Goal: Task Accomplishment & Management: Manage account settings

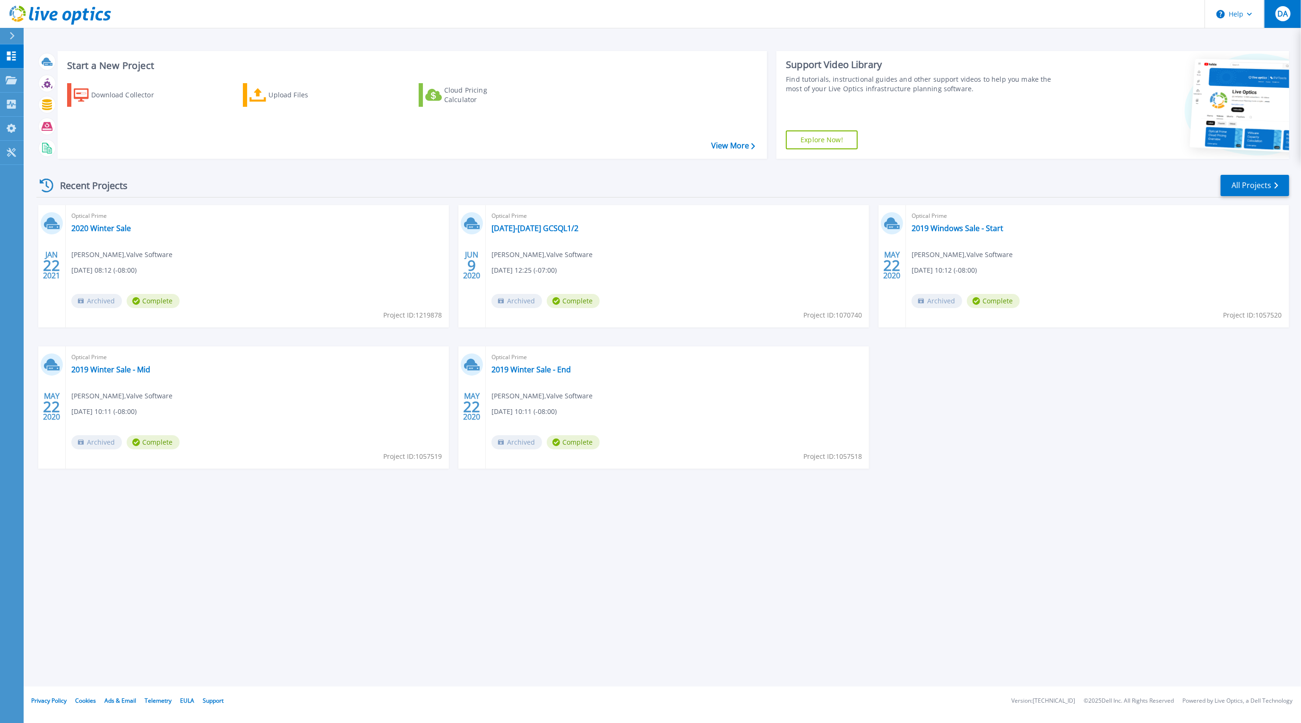
click at [1281, 13] on span "DA" at bounding box center [1282, 14] width 10 height 8
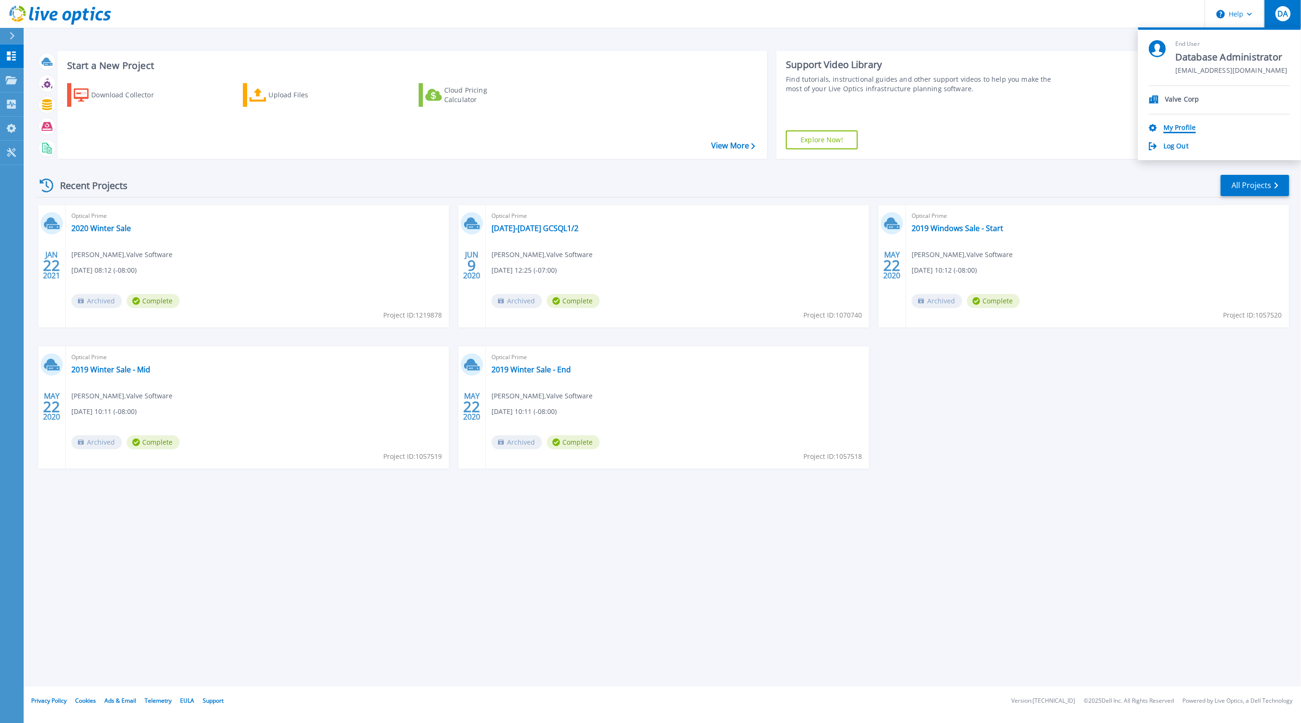
click at [1170, 128] on link "My Profile" at bounding box center [1179, 128] width 32 height 9
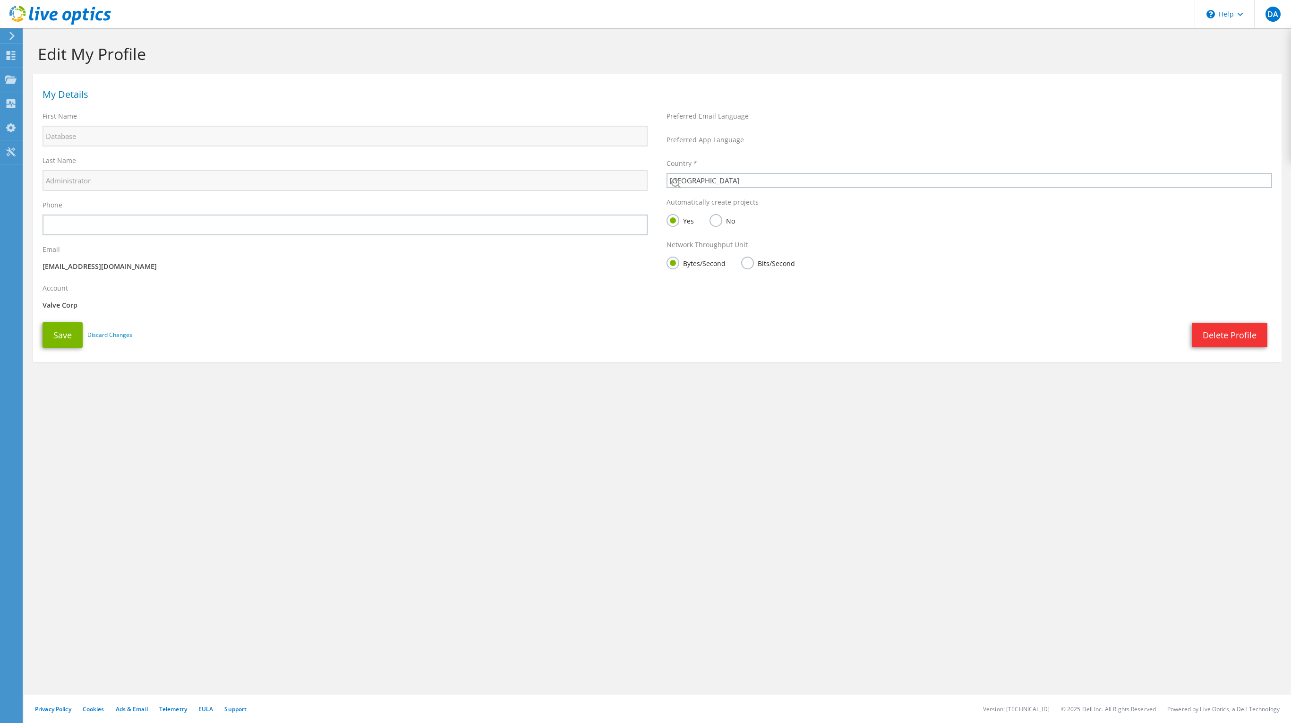
select select "224"
click at [9, 54] on use at bounding box center [11, 55] width 9 height 9
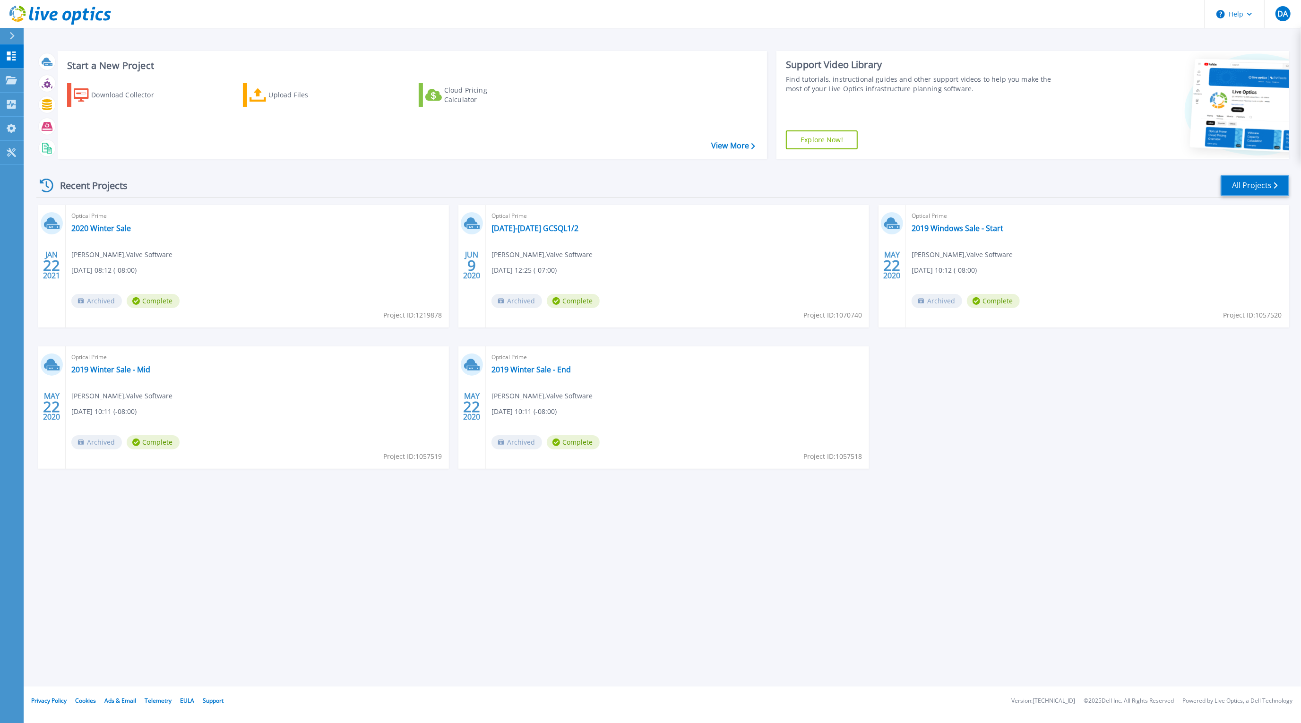
click at [1261, 180] on link "All Projects" at bounding box center [1254, 185] width 68 height 21
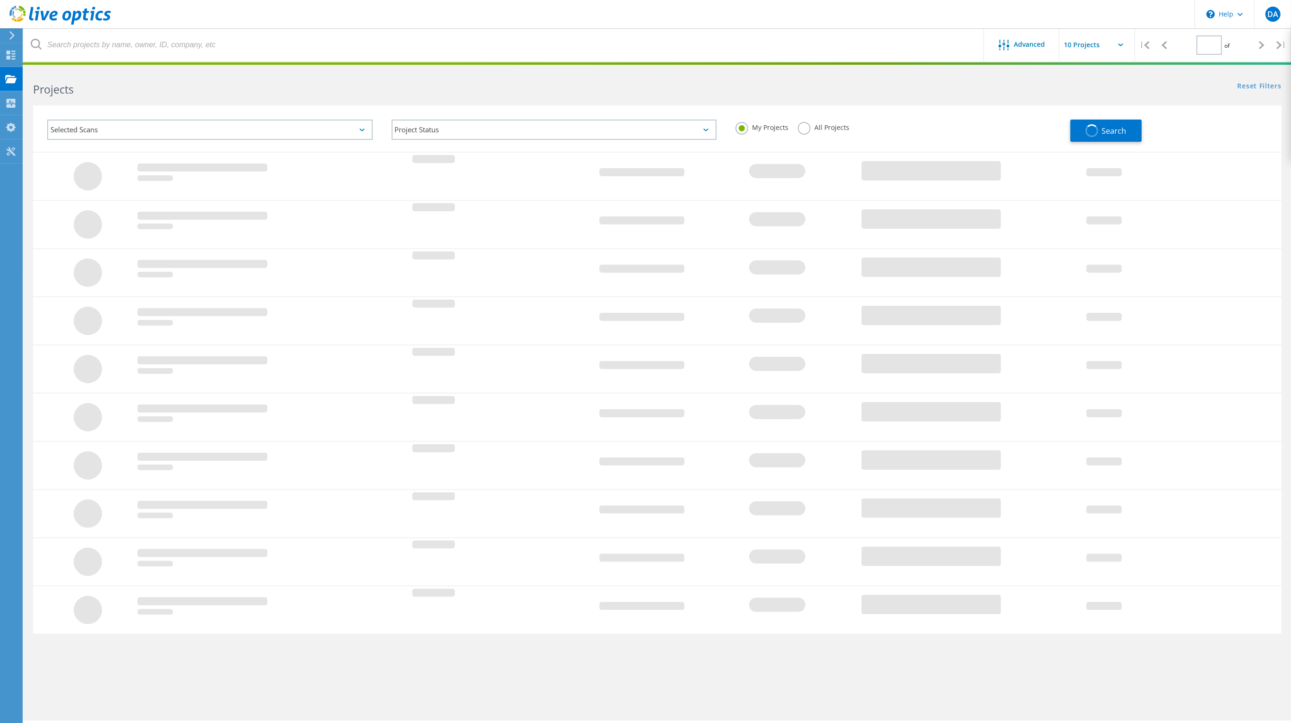
type input "1"
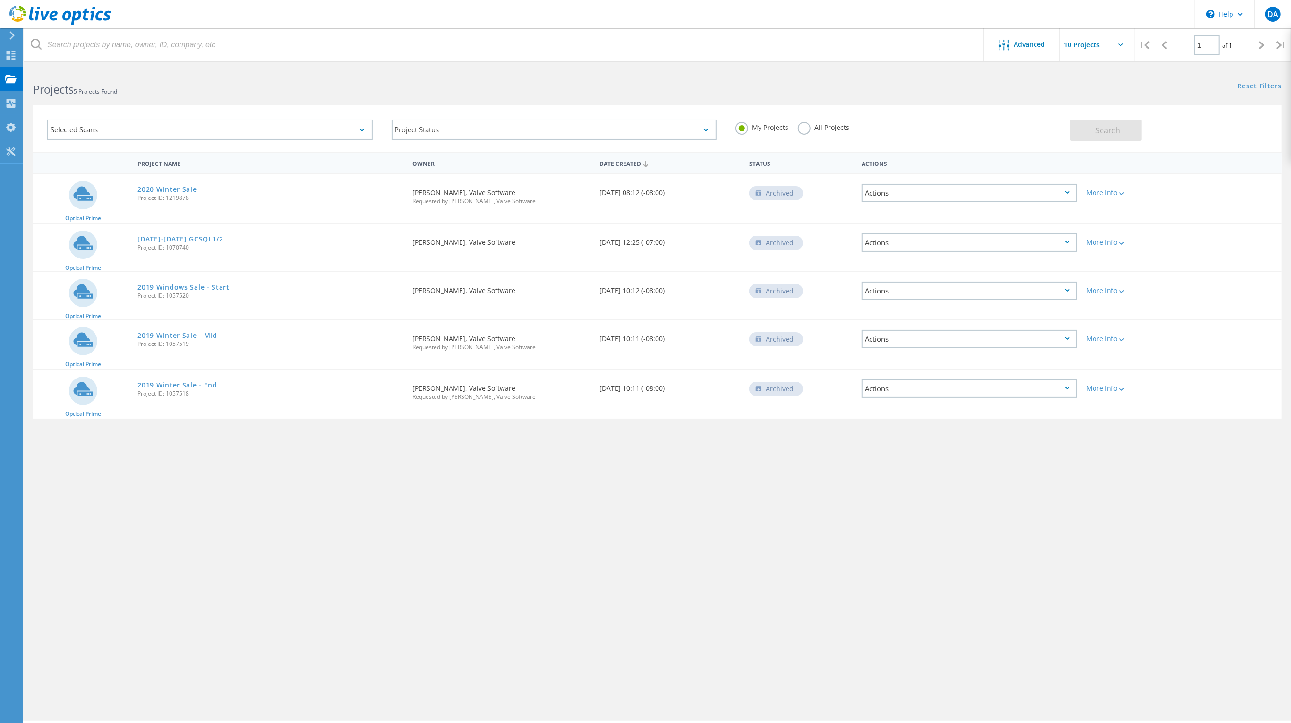
click at [952, 192] on div "Actions" at bounding box center [969, 193] width 215 height 18
click at [864, 484] on div "Advanced | 1 of 1 | Email Address Project Name Company Date Created Project Id …" at bounding box center [657, 394] width 1267 height 652
click at [1034, 43] on span "Advanced" at bounding box center [1029, 44] width 31 height 7
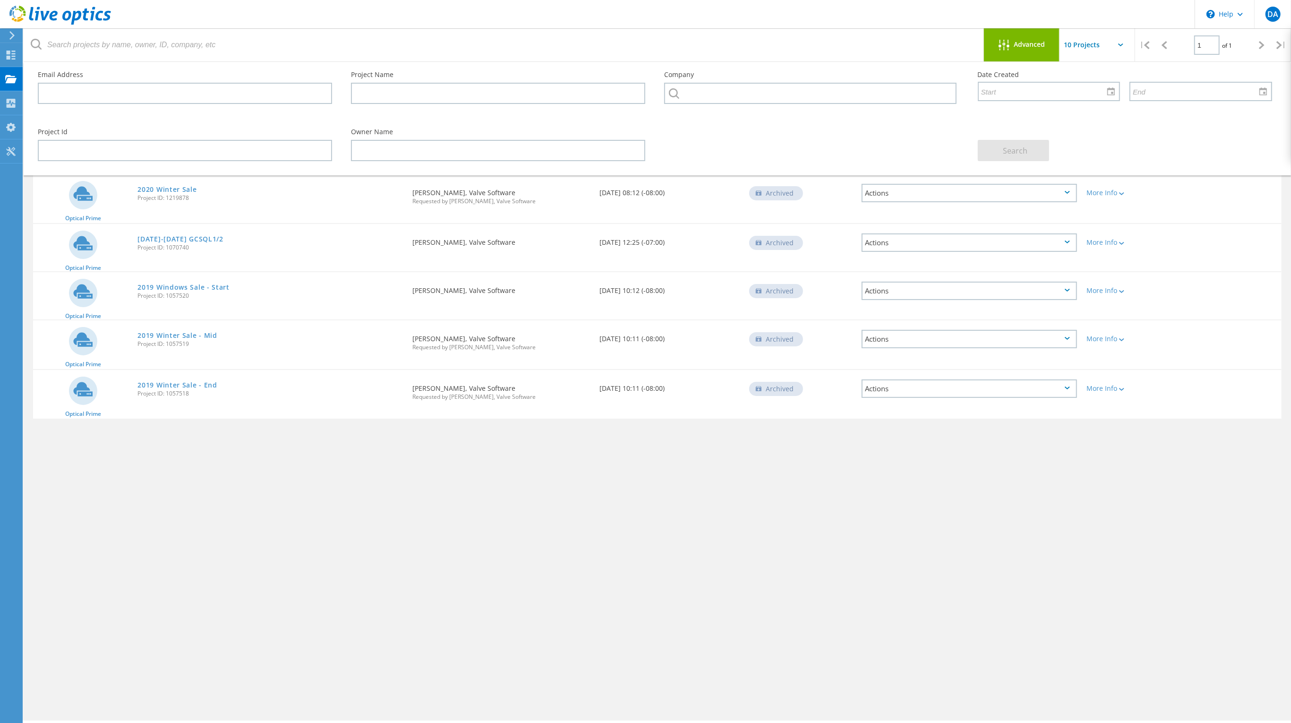
click at [1108, 509] on div "Advanced | 1 of 1 | Email Address Project Name Company Date Created Project Id …" at bounding box center [657, 394] width 1267 height 652
click at [1026, 43] on span "Advanced" at bounding box center [1029, 44] width 31 height 7
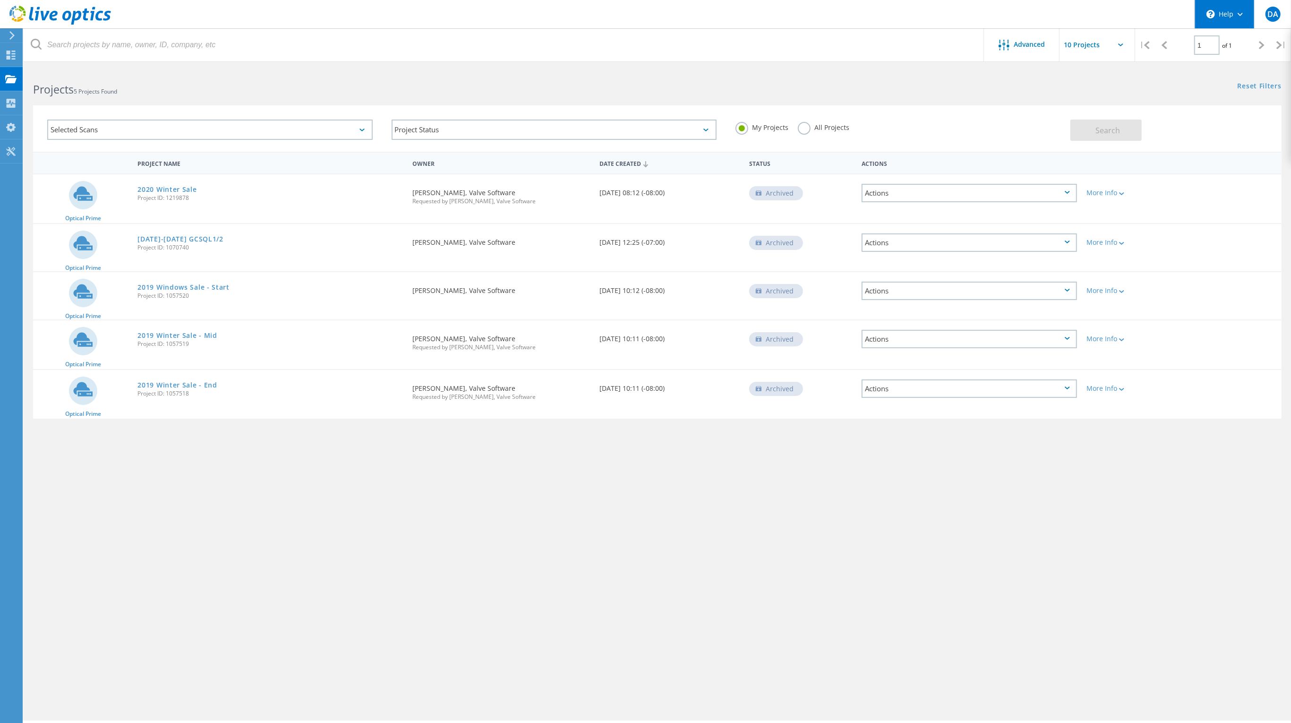
click at [1234, 12] on div "\n Help" at bounding box center [1225, 14] width 60 height 28
click at [1234, 43] on link "Explore Helpful Articles" at bounding box center [1247, 40] width 105 height 23
click at [1271, 10] on span "DA" at bounding box center [1272, 14] width 11 height 8
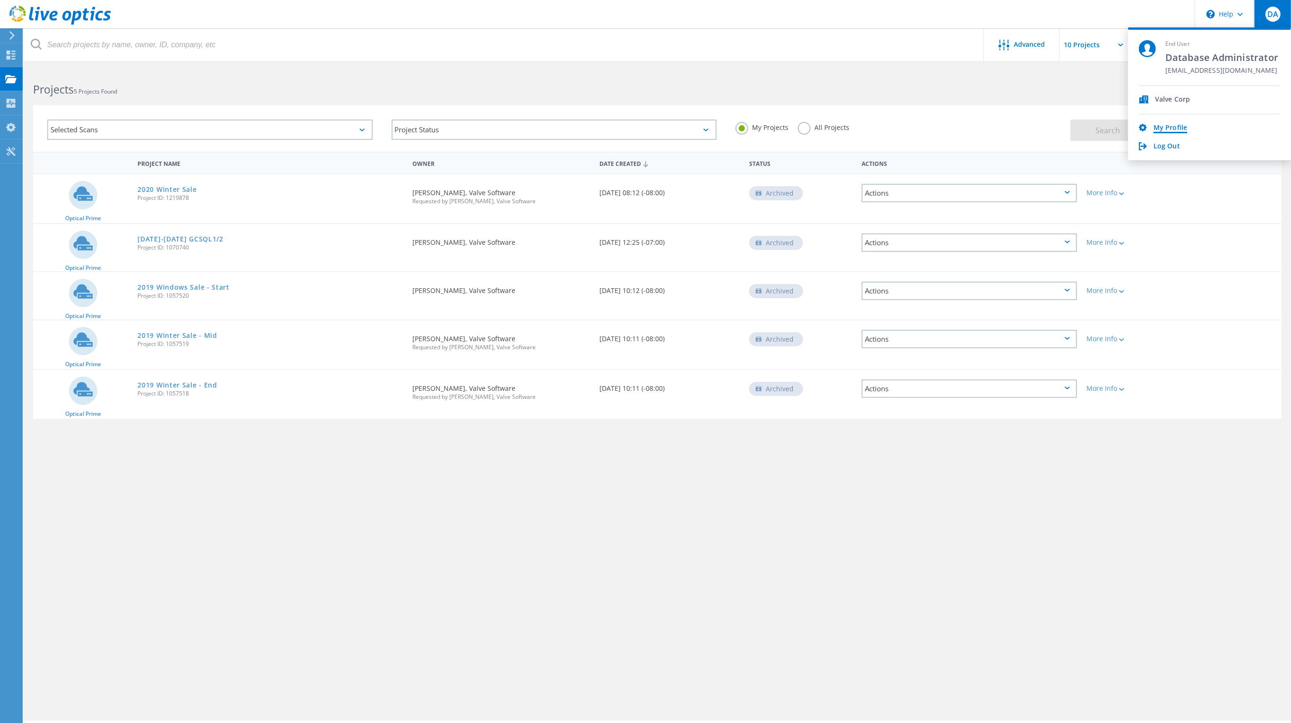
click at [1172, 128] on link "My Profile" at bounding box center [1171, 128] width 34 height 9
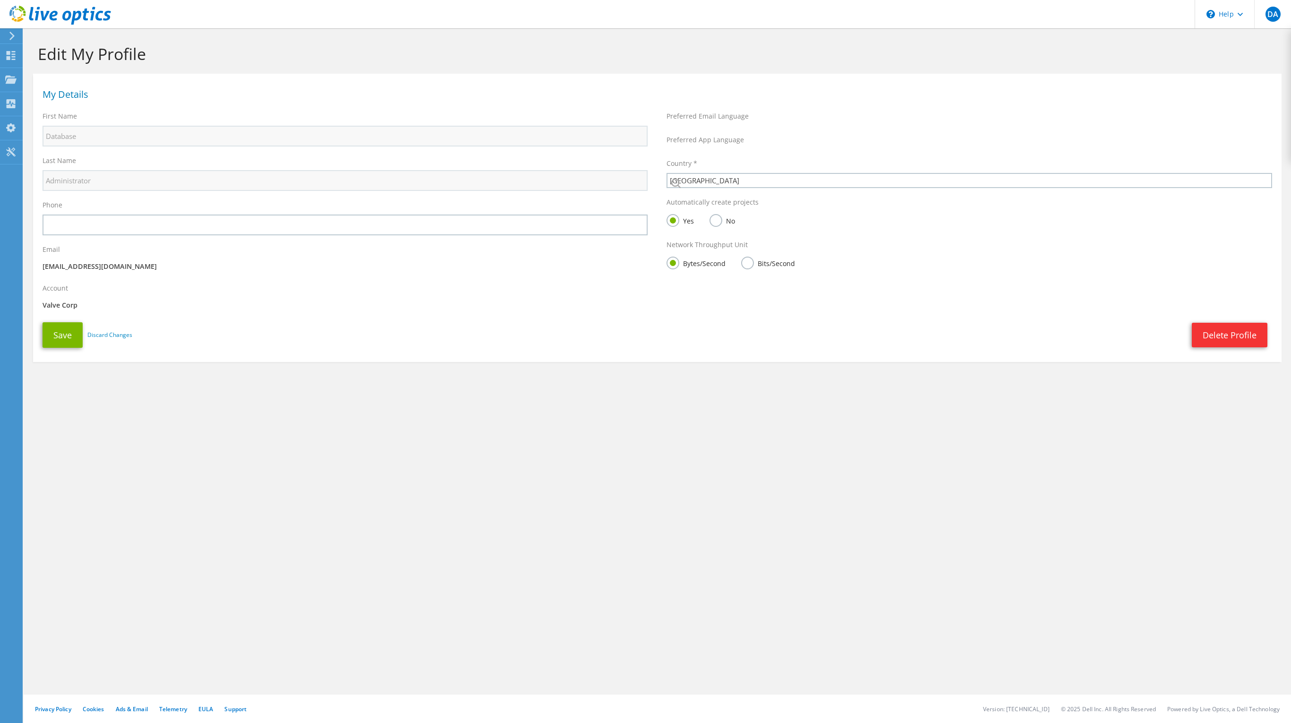
select select "224"
click at [1272, 9] on span "DA" at bounding box center [1273, 14] width 15 height 15
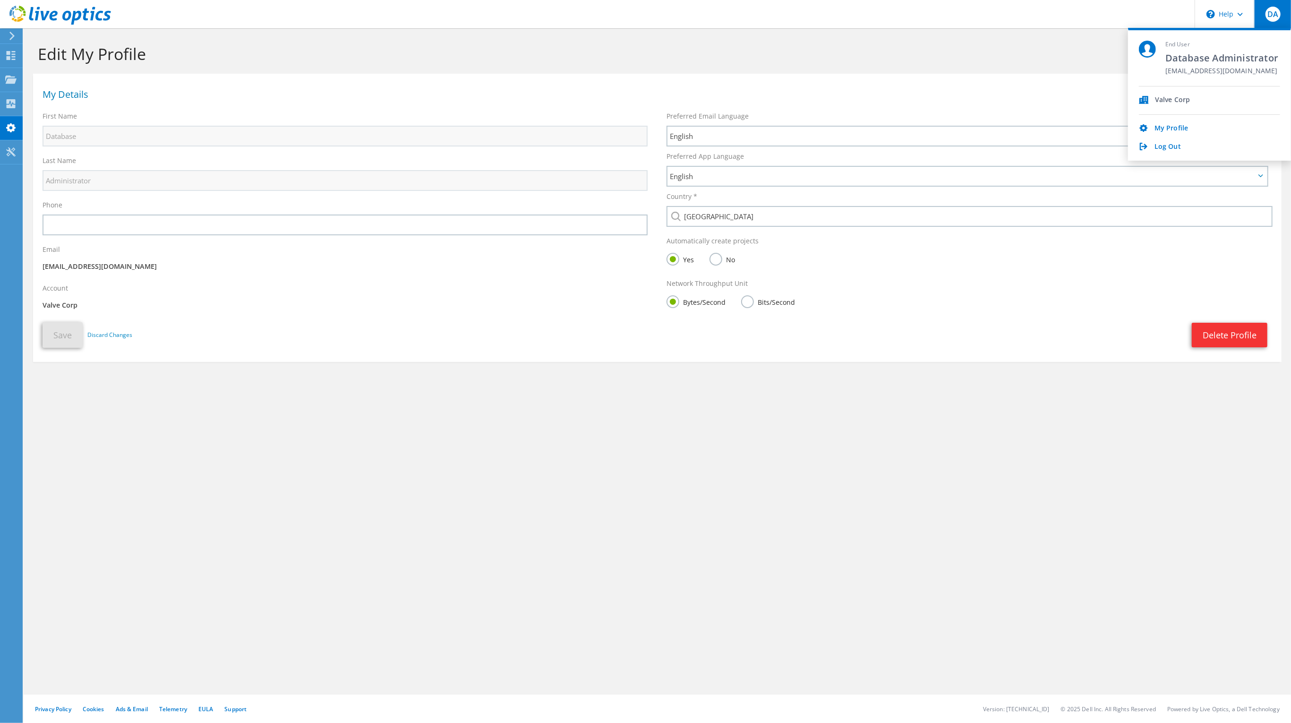
click at [1168, 100] on div "Valve Corp" at bounding box center [1172, 100] width 35 height 9
click at [1005, 406] on section "Edit My Profile My Details First Name Database Last Name Administrator Phone" at bounding box center [657, 223] width 1267 height 390
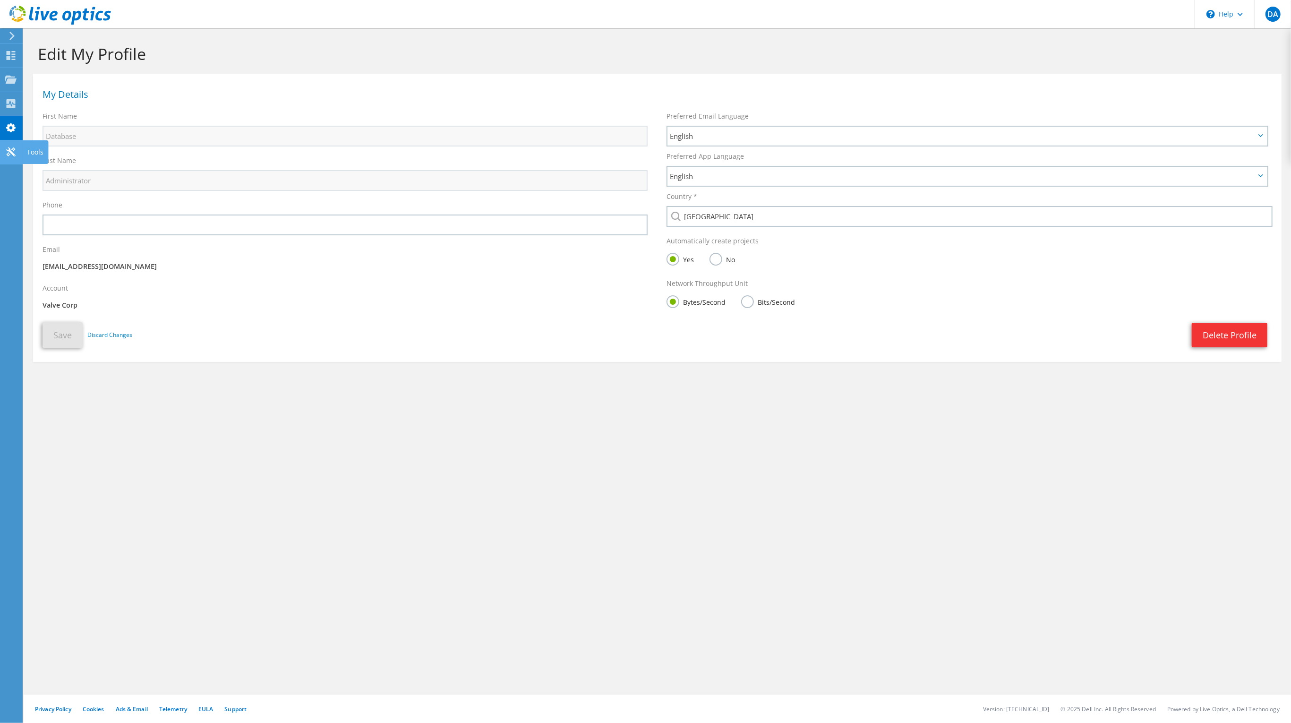
click at [12, 151] on icon at bounding box center [10, 151] width 11 height 9
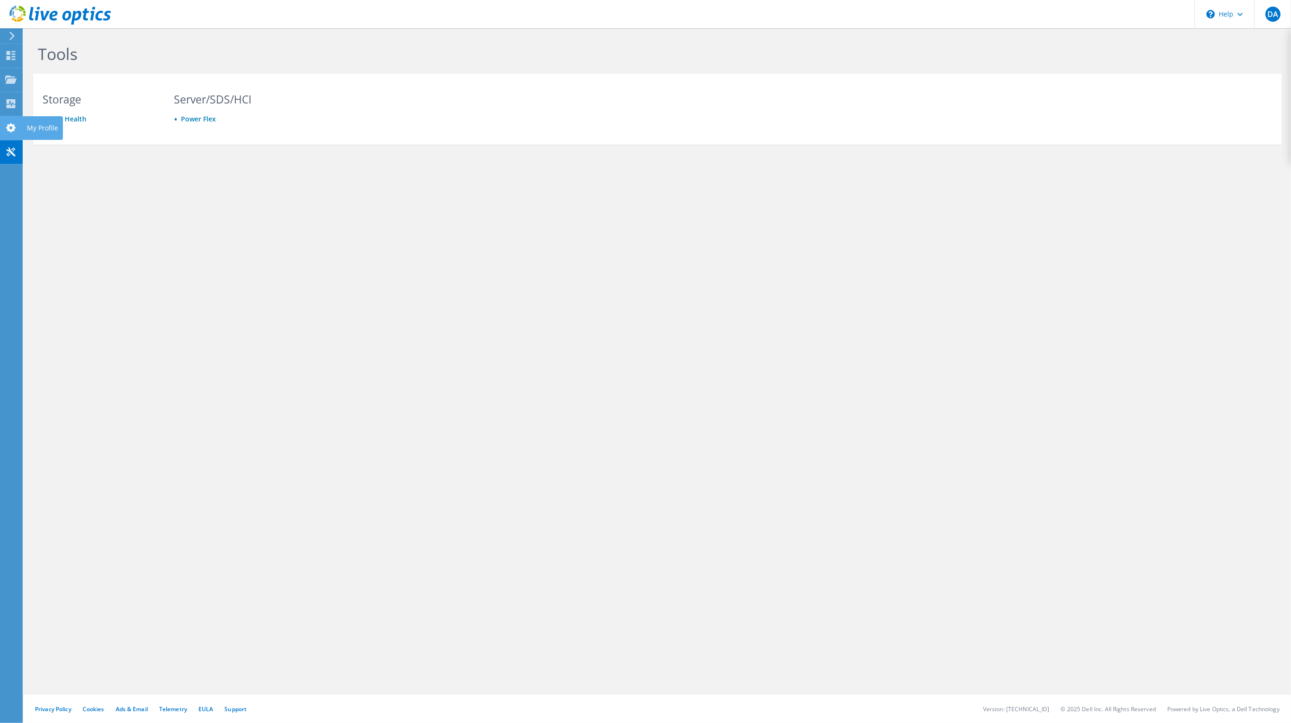
click at [9, 127] on use at bounding box center [10, 127] width 9 height 9
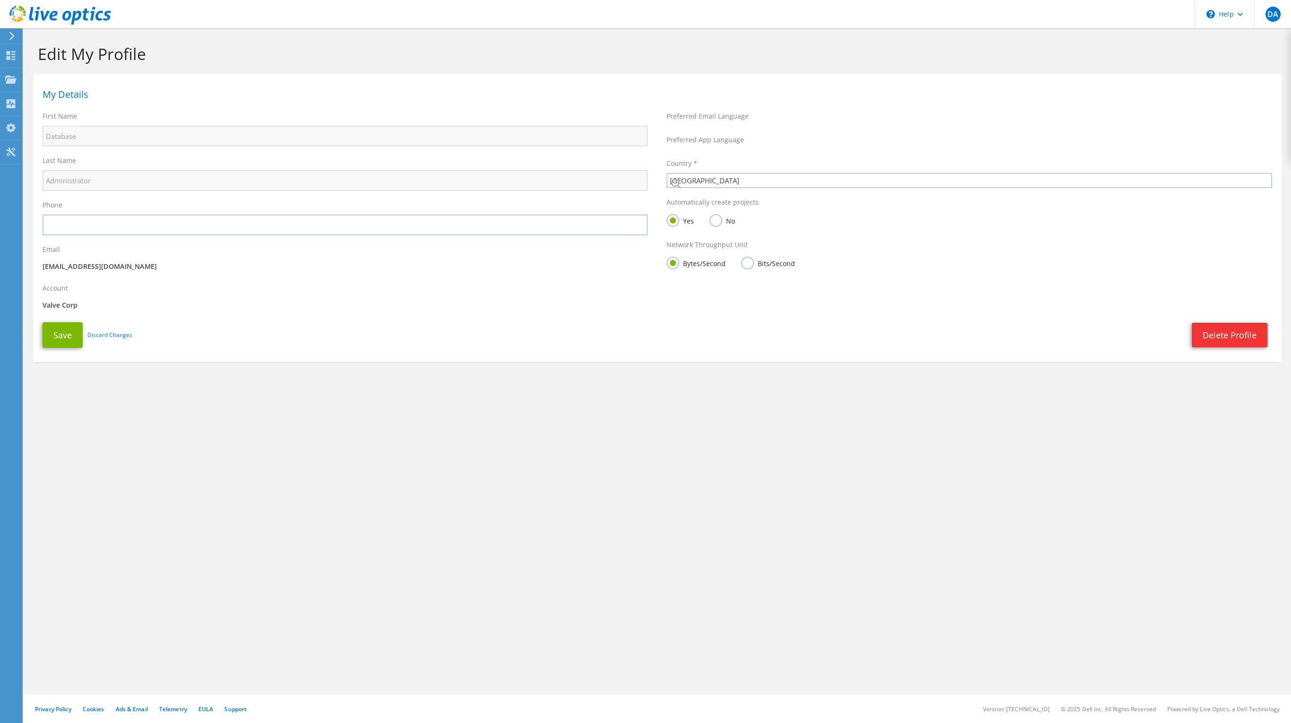
select select "224"
click at [1265, 14] on div "DA" at bounding box center [1272, 14] width 37 height 28
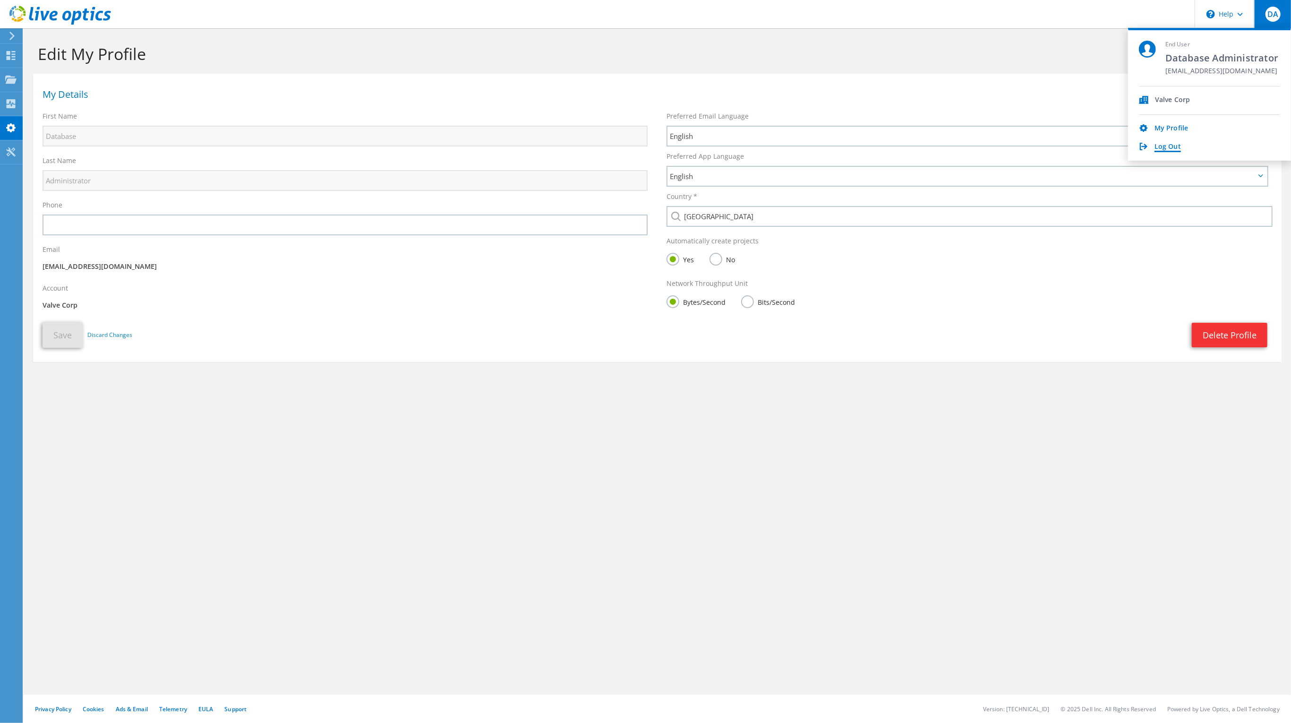
click at [1166, 145] on link "Log Out" at bounding box center [1168, 147] width 26 height 9
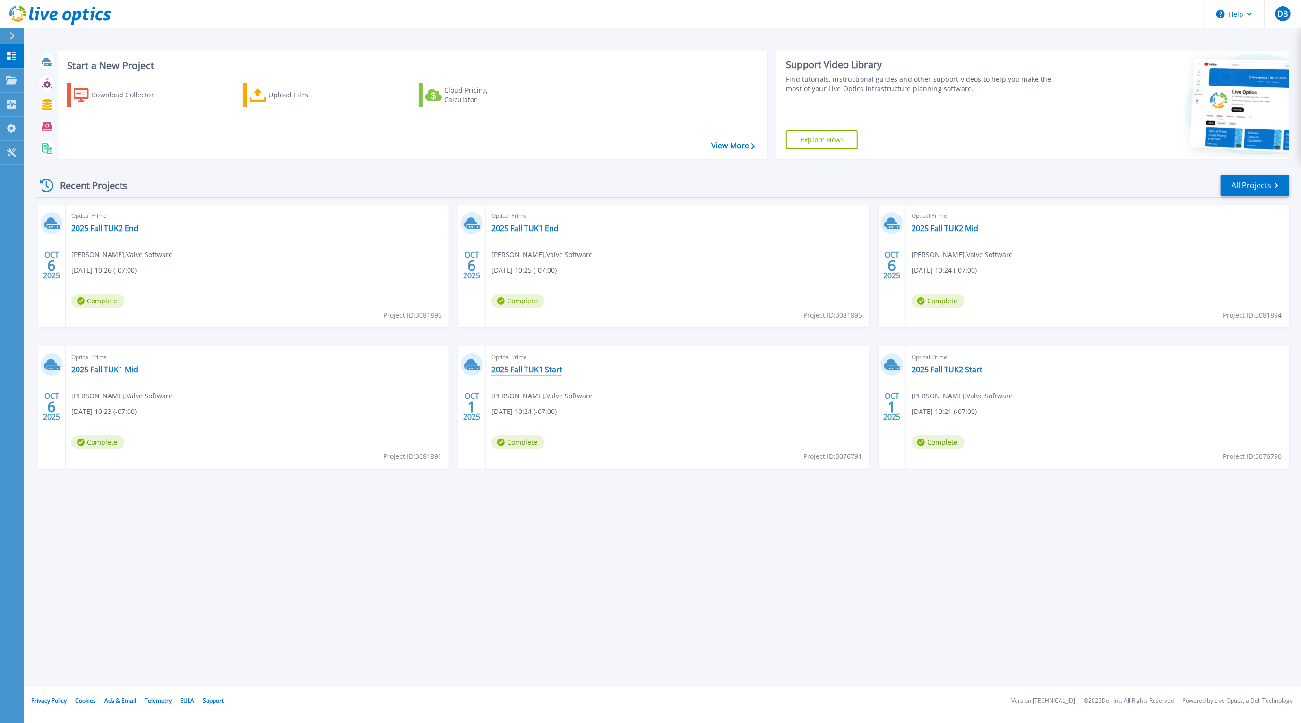
click at [524, 371] on link "2025 Fall TUK1 Start" at bounding box center [526, 369] width 71 height 9
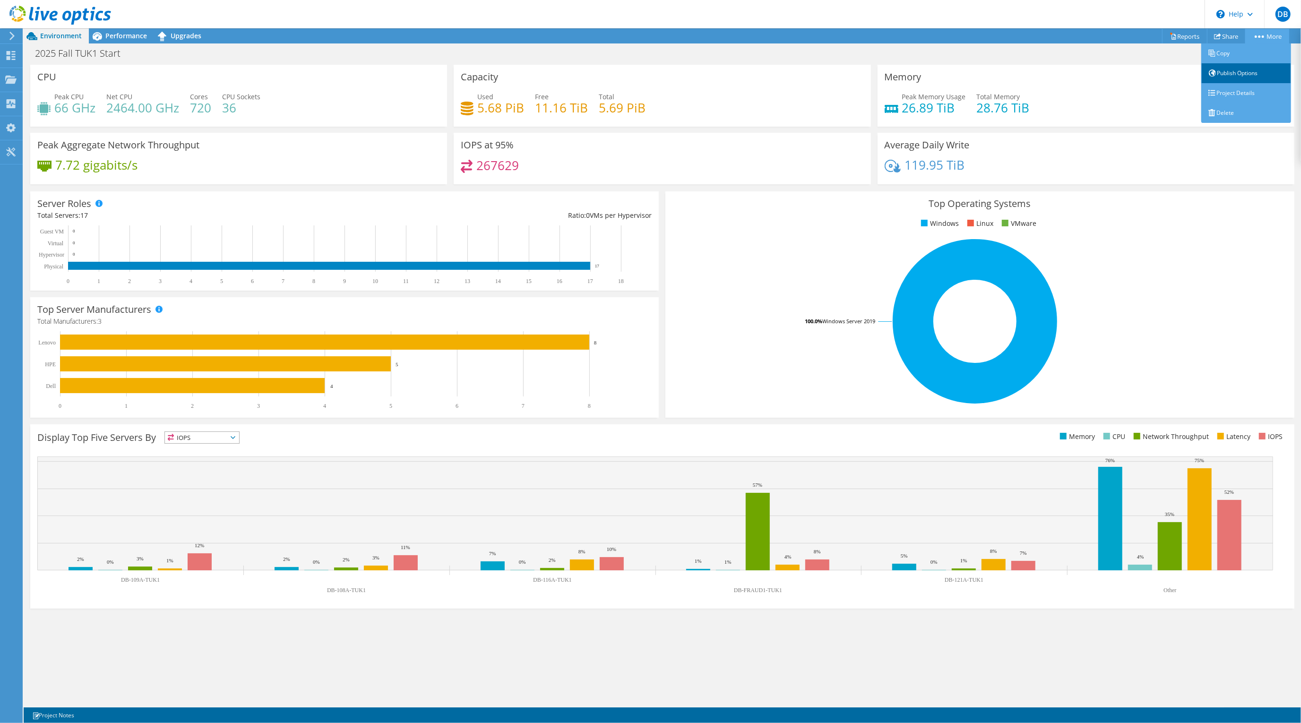
click at [1234, 70] on link "Publish Options" at bounding box center [1246, 73] width 90 height 20
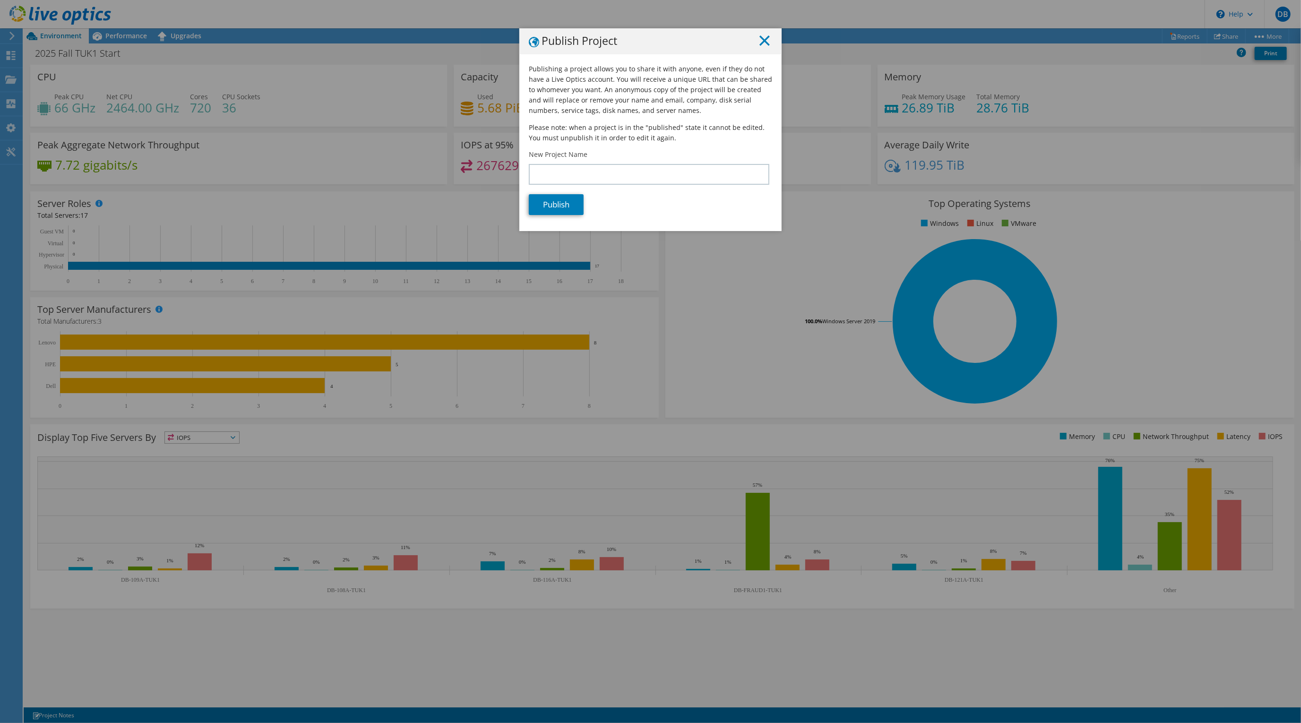
click at [763, 41] on icon at bounding box center [764, 40] width 10 height 10
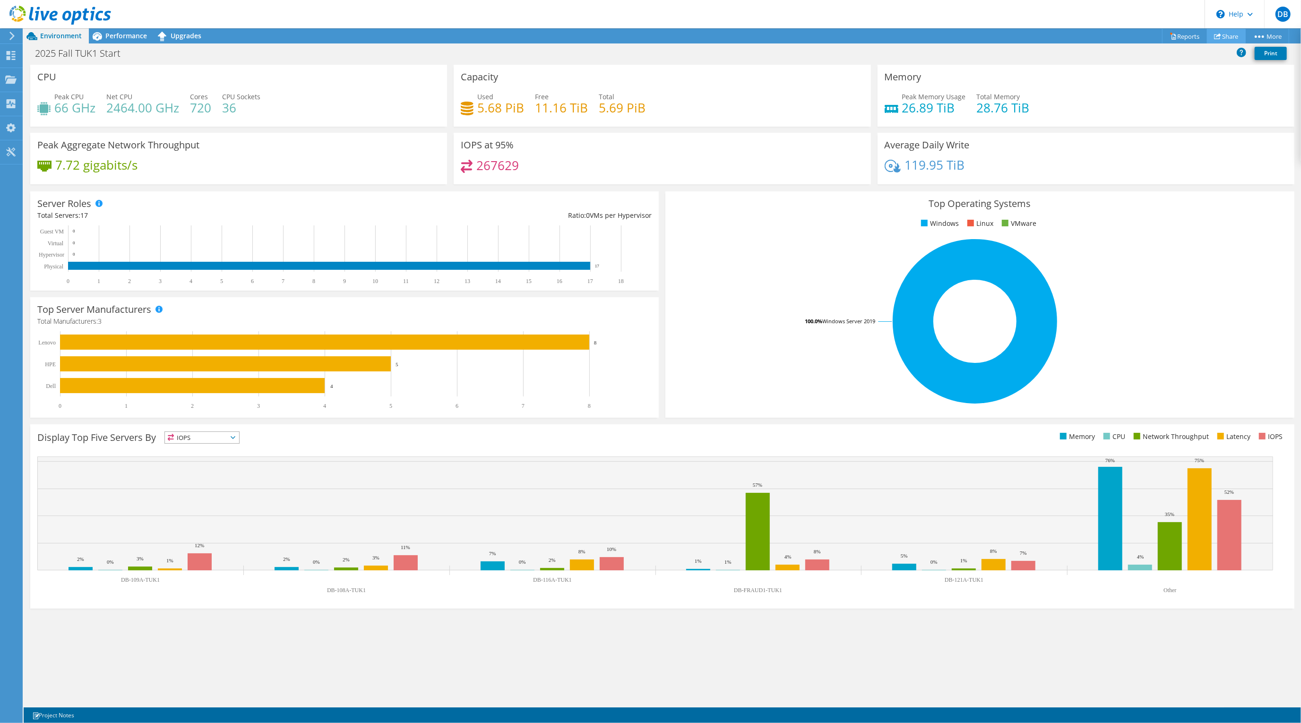
click at [1222, 31] on link "Share" at bounding box center [1226, 36] width 39 height 15
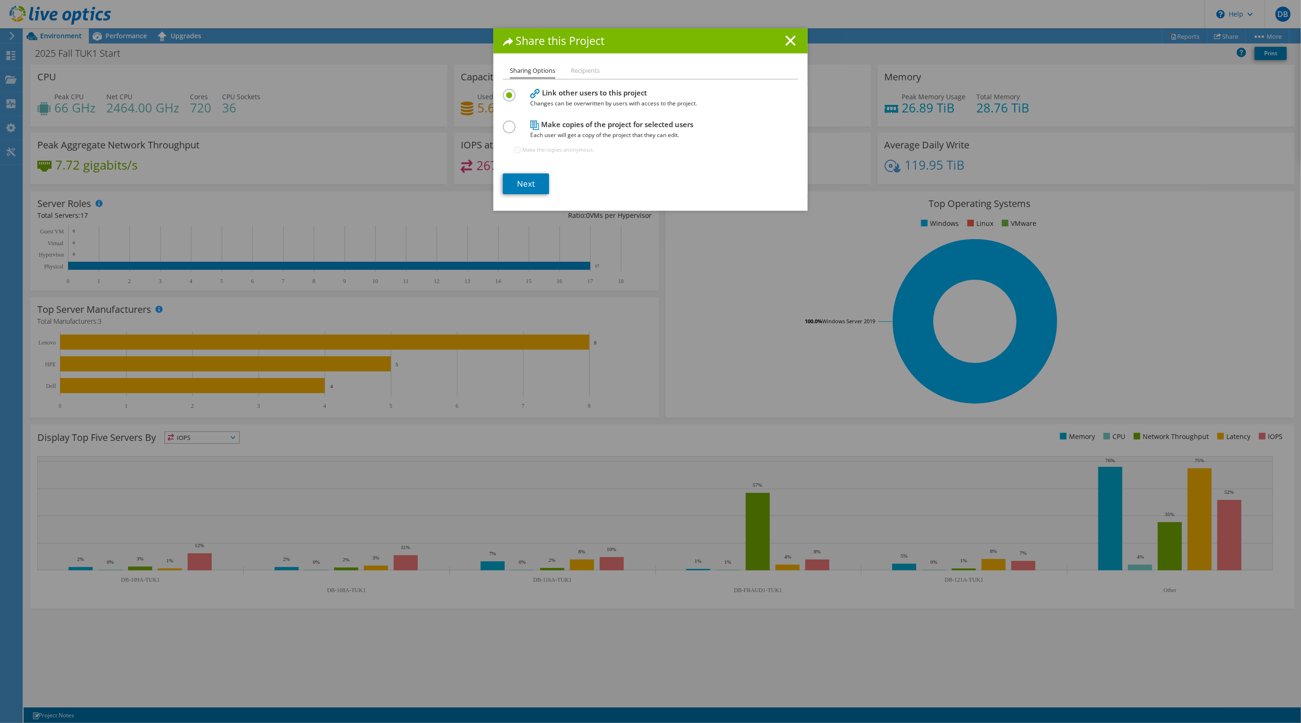
click at [503, 123] on label at bounding box center [511, 121] width 17 height 2
click at [0, 0] on input "radio" at bounding box center [0, 0] width 0 height 0
click at [514, 149] on input "Make the copies anonymous." at bounding box center [517, 150] width 6 height 6
click at [514, 148] on input "Make the copies anonymous." at bounding box center [517, 150] width 6 height 6
checkbox input "false"
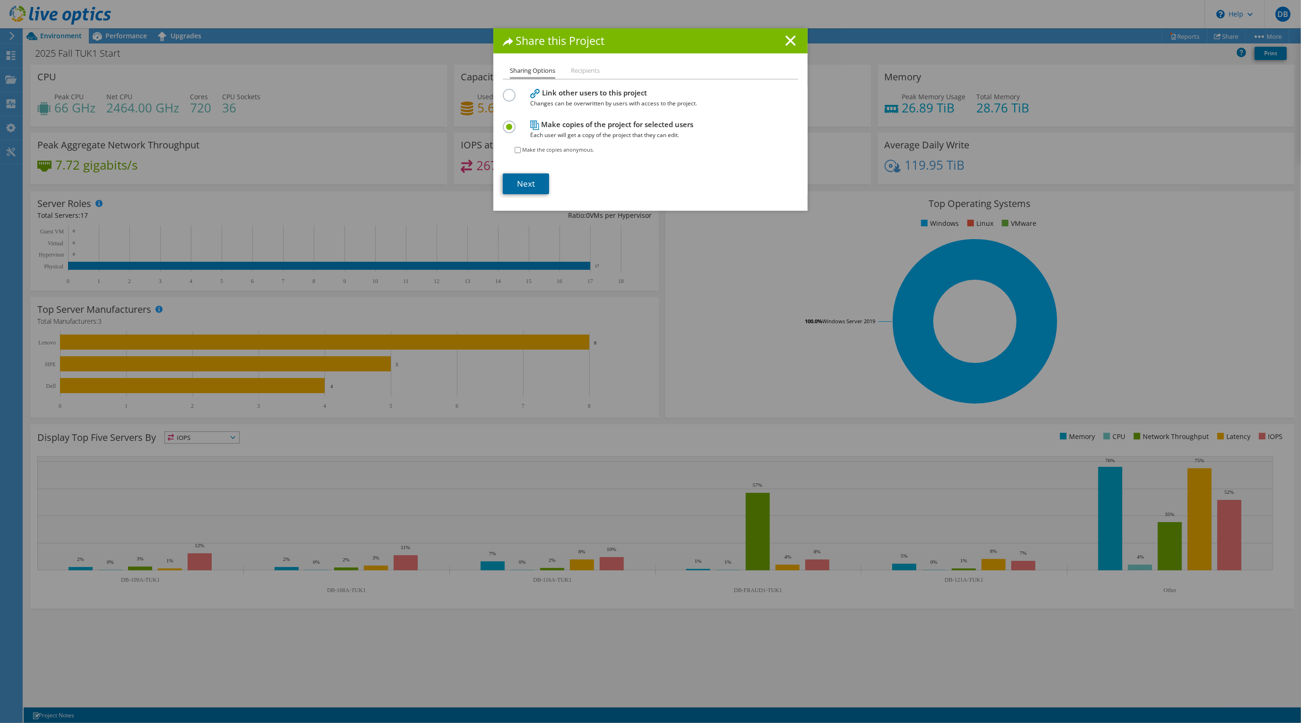
click at [520, 182] on link "Next" at bounding box center [526, 183] width 46 height 21
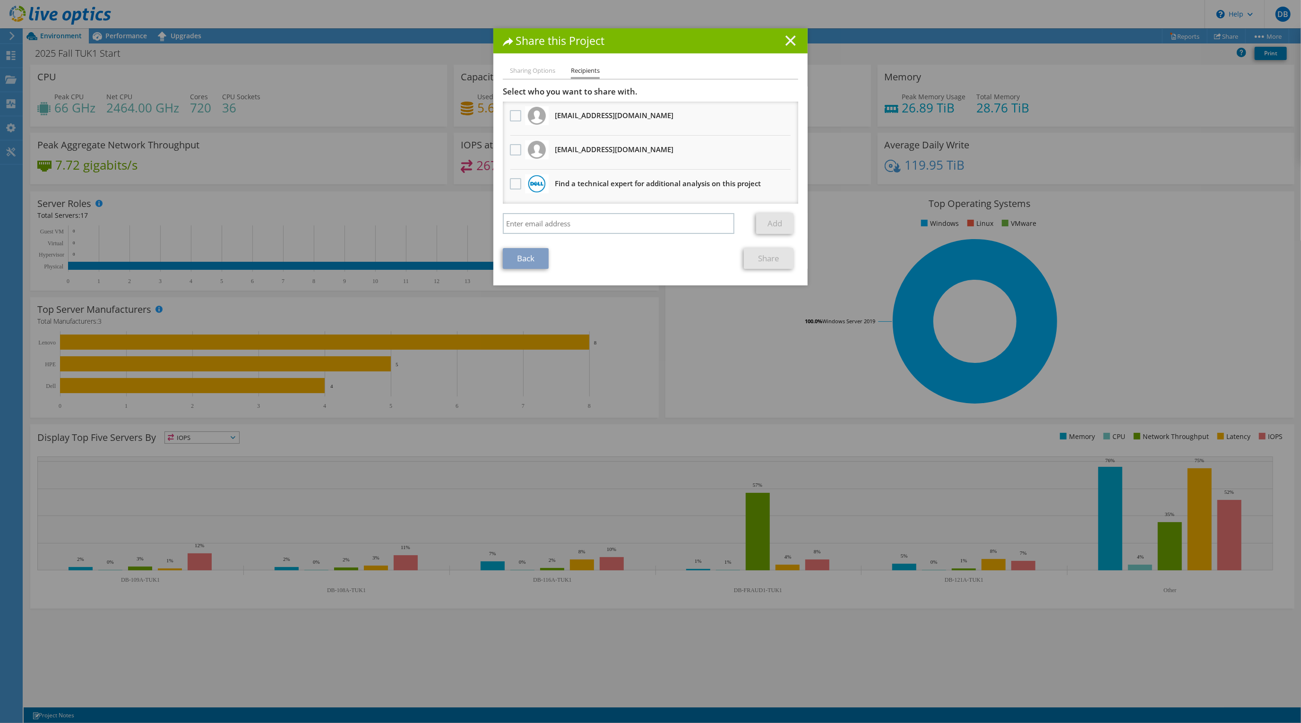
click at [785, 41] on icon at bounding box center [790, 40] width 10 height 10
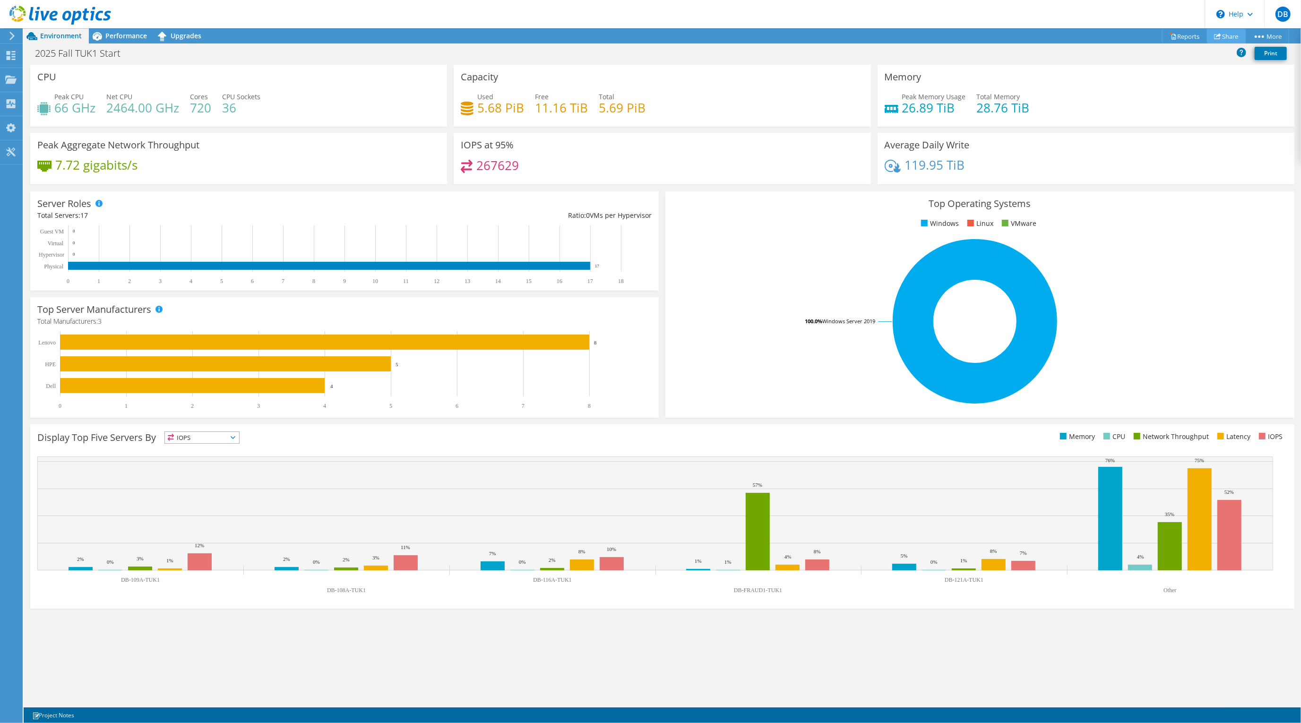
click at [1223, 36] on link "Share" at bounding box center [1226, 36] width 39 height 15
click at [1240, 70] on link "Publish Options" at bounding box center [1246, 73] width 90 height 20
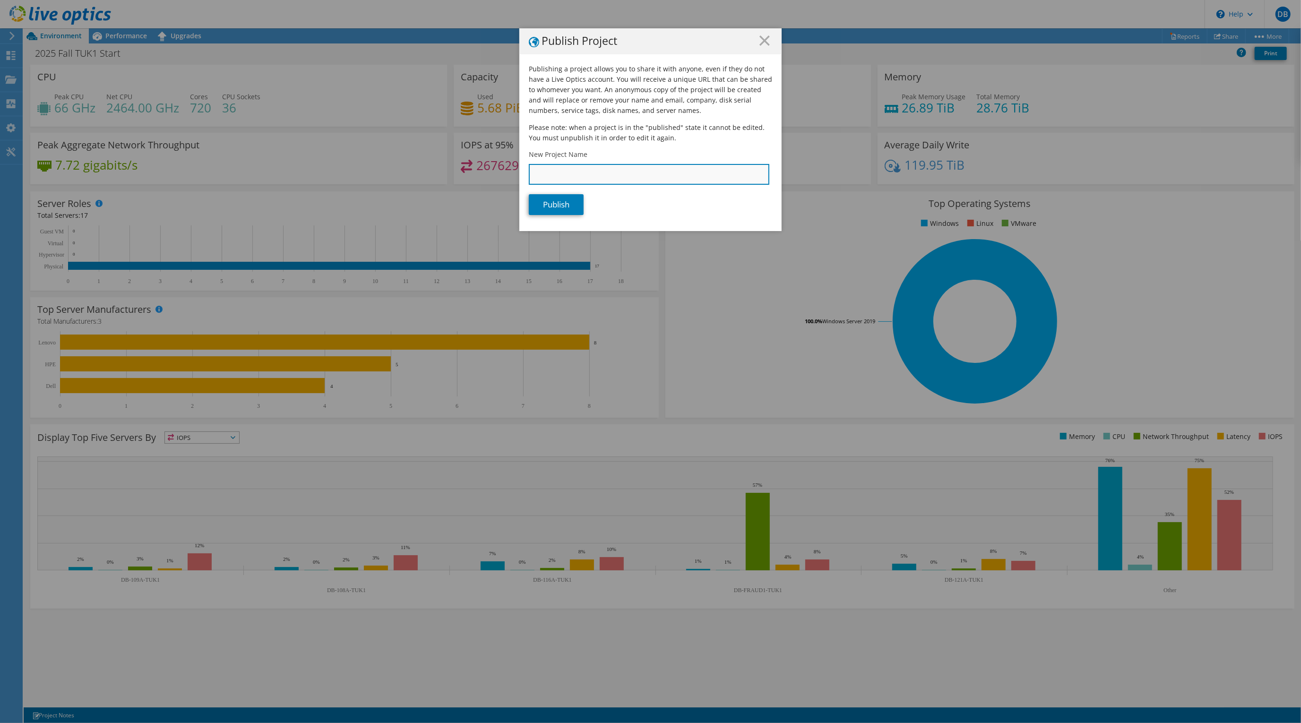
click at [565, 176] on input "New Project Name" at bounding box center [649, 174] width 240 height 21
type input "2"
click at [547, 200] on link "Publish" at bounding box center [556, 204] width 55 height 21
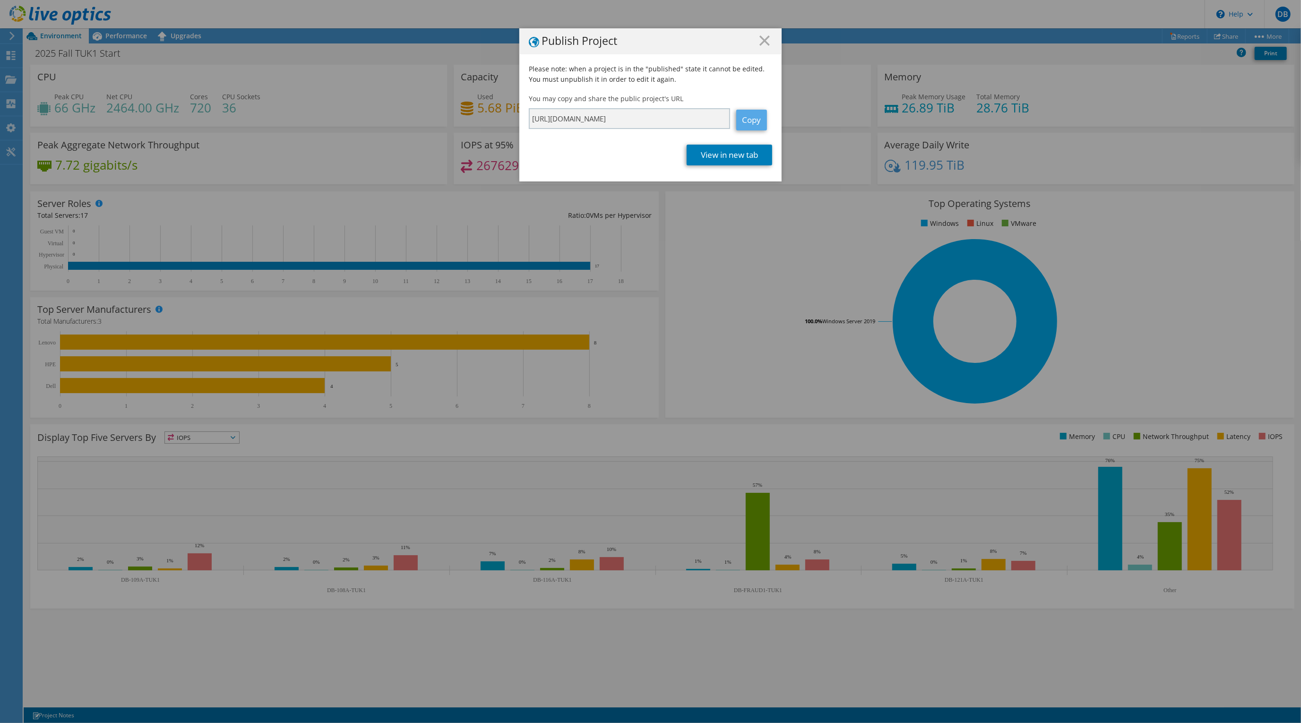
click at [749, 121] on link "Copy" at bounding box center [751, 120] width 31 height 21
click at [147, 605] on div "Publish Project Please note: when a project is in the "published" state it cann…" at bounding box center [650, 361] width 1301 height 666
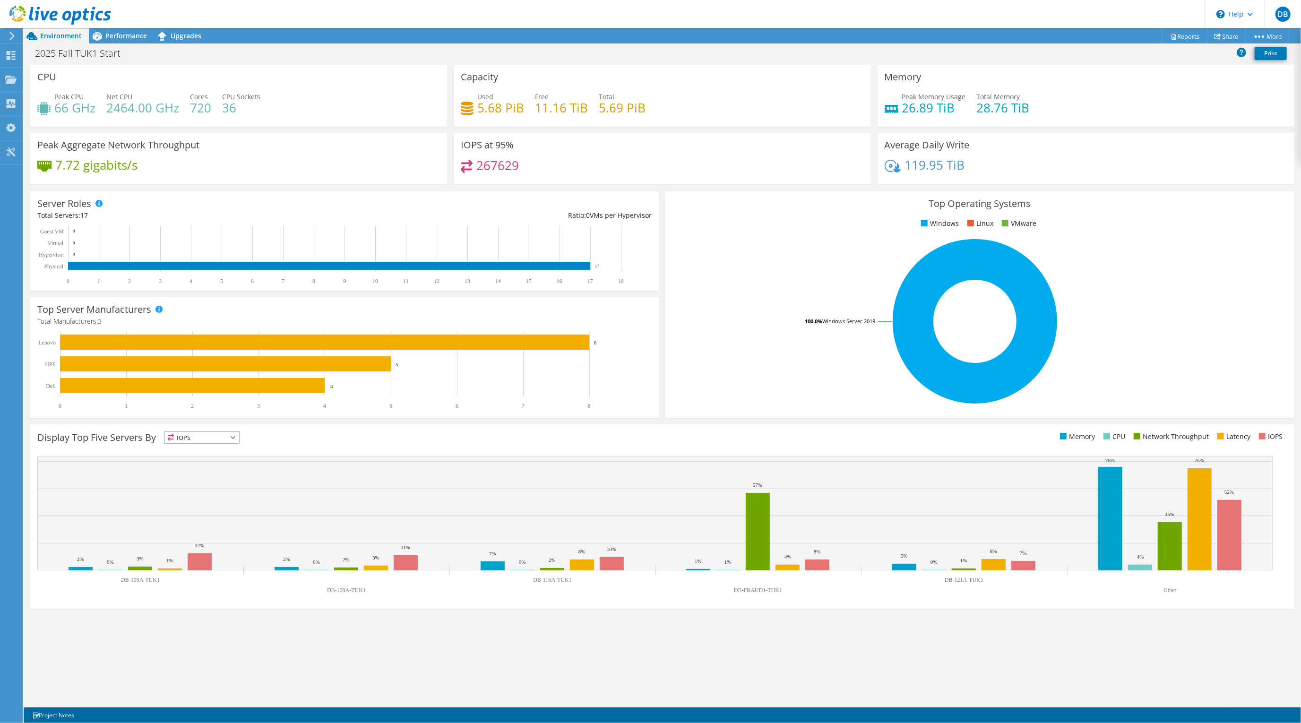
click at [436, 680] on div "CPU Peak CPU 66 GHz Net CPU 2464.00 GHz Cores 720 CPU Sockets 36 Capacity Used …" at bounding box center [662, 386] width 1277 height 642
click at [125, 35] on span "Performance" at bounding box center [126, 35] width 42 height 9
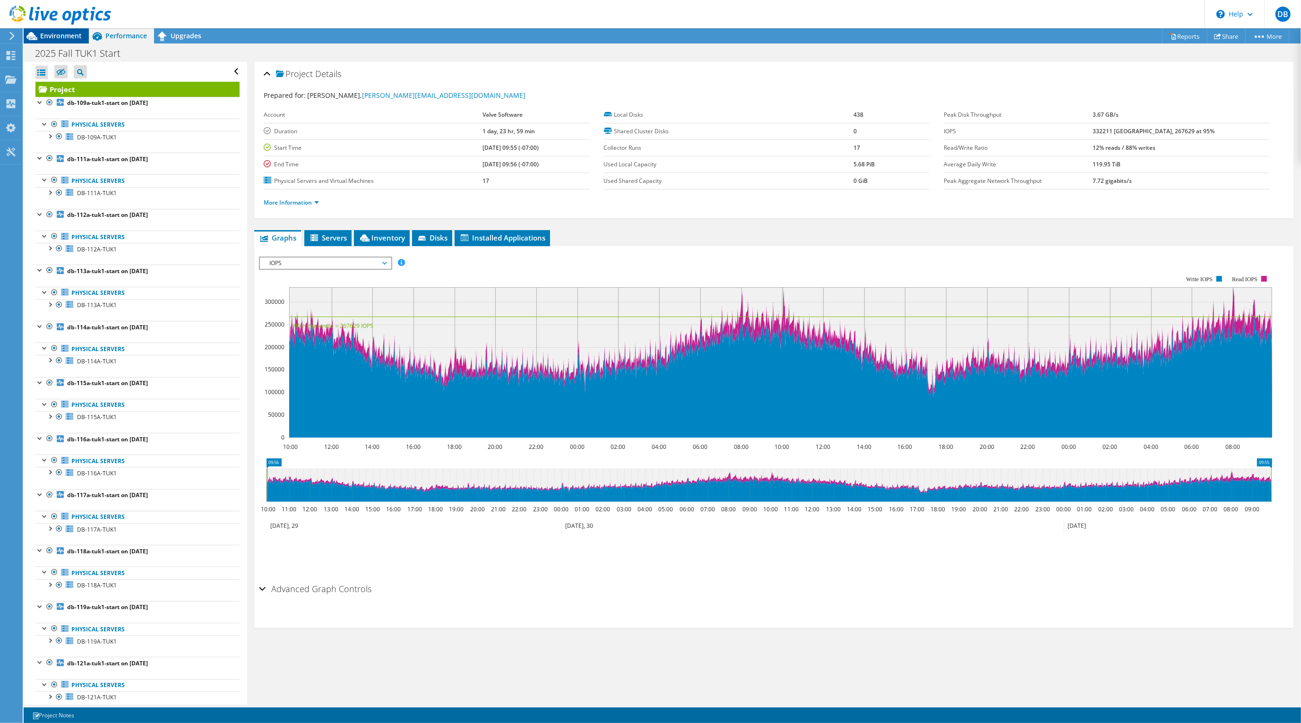
click at [55, 33] on span "Environment" at bounding box center [61, 35] width 42 height 9
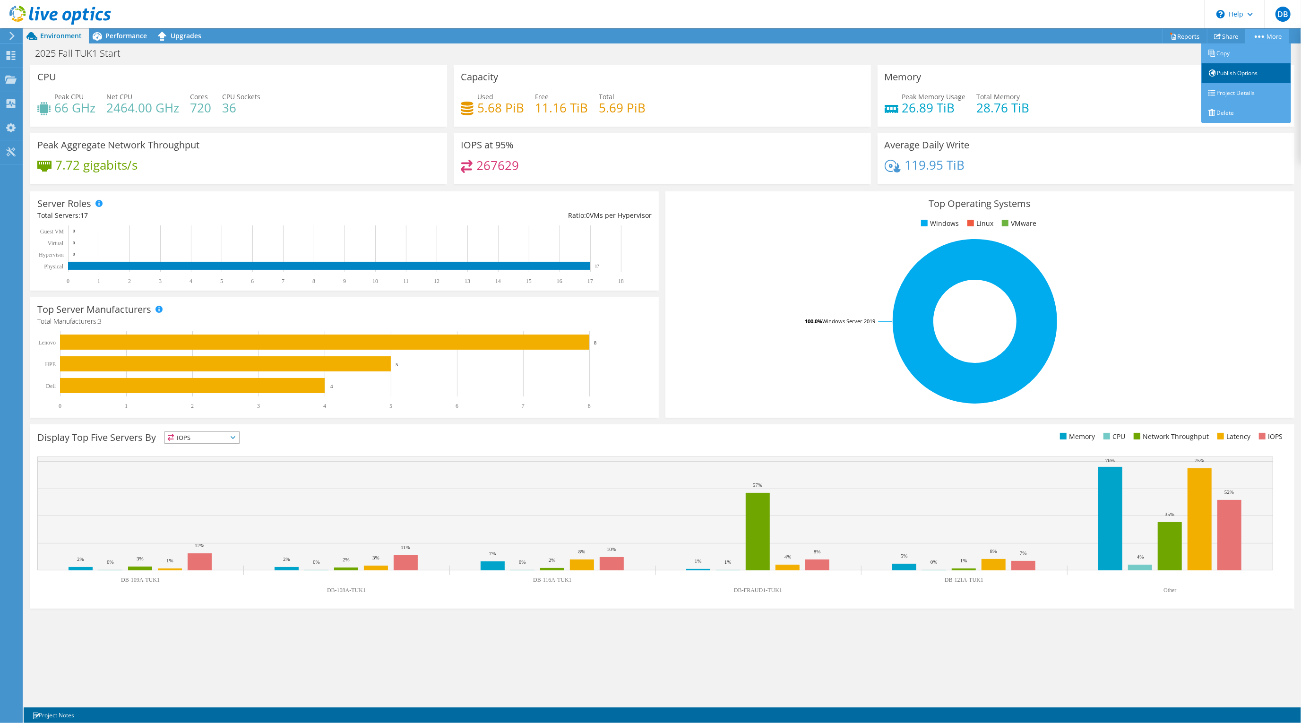
click at [1241, 74] on link "Publish Options" at bounding box center [1246, 73] width 90 height 20
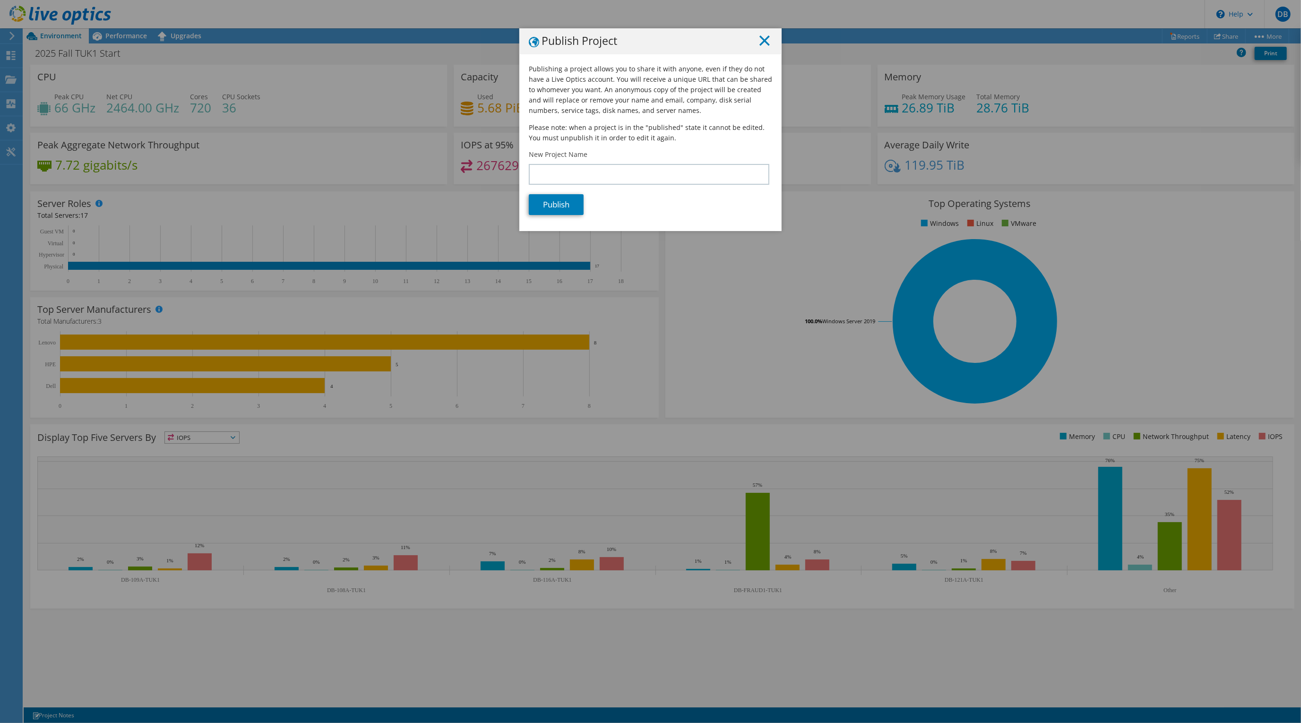
click at [760, 38] on line at bounding box center [764, 40] width 9 height 9
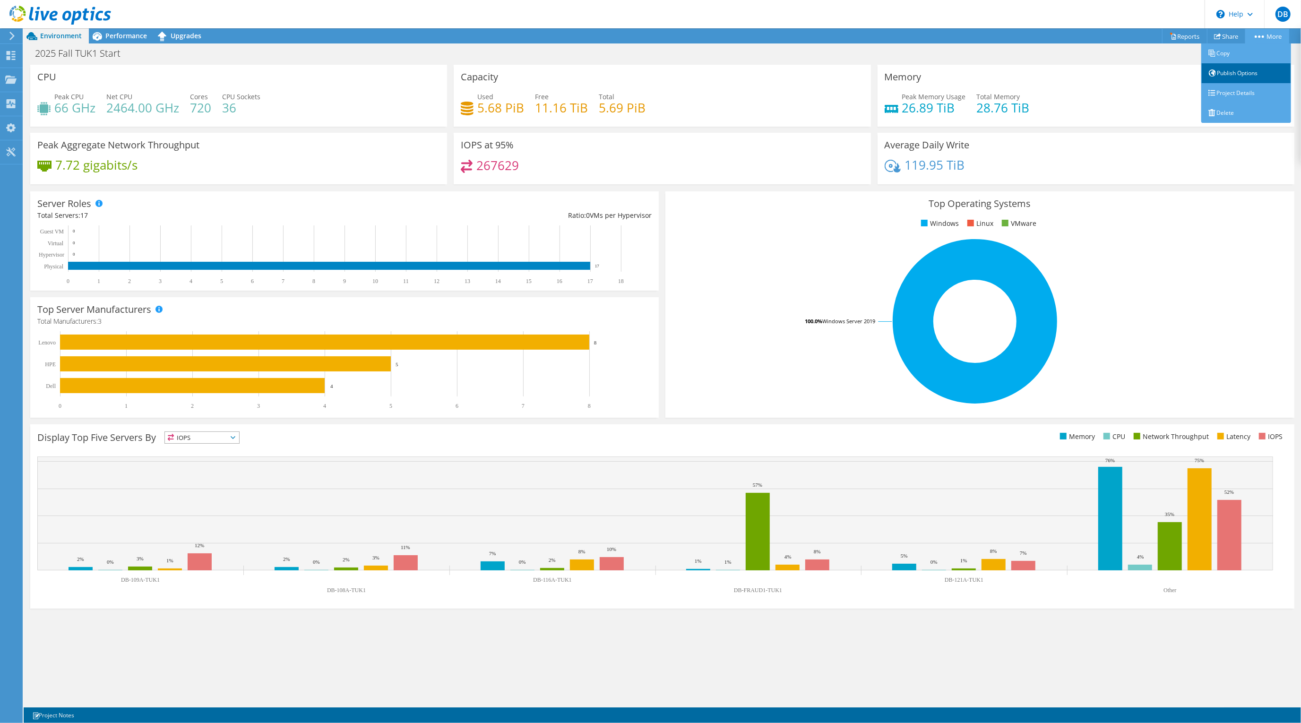
click at [1233, 74] on link "Publish Options" at bounding box center [1246, 73] width 90 height 20
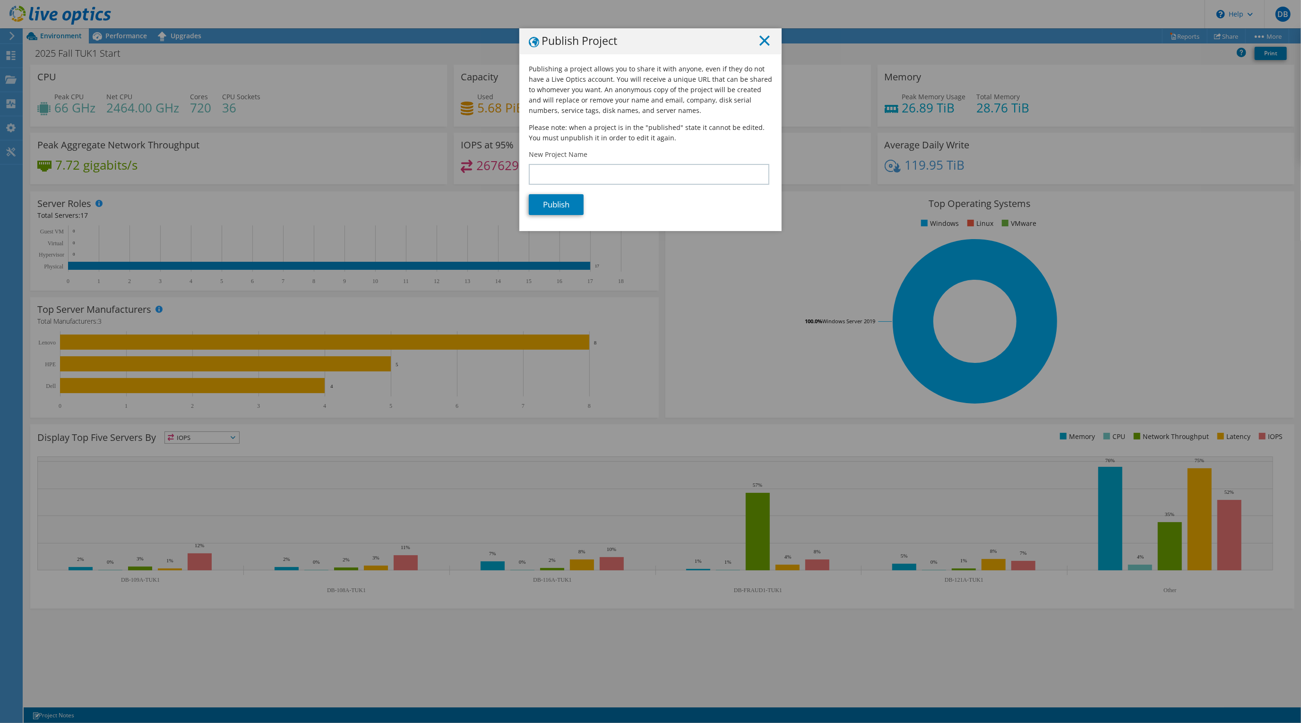
click at [760, 40] on line at bounding box center [764, 40] width 9 height 9
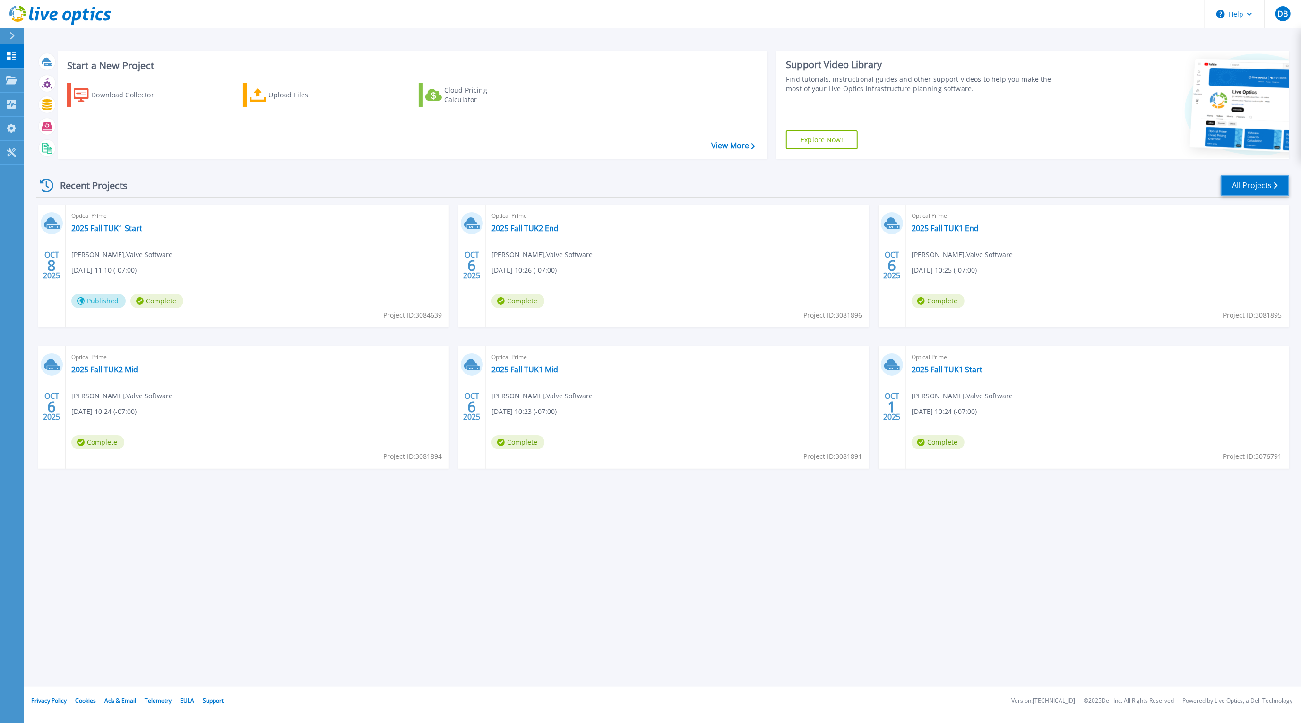
click at [1247, 185] on link "All Projects" at bounding box center [1254, 185] width 68 height 21
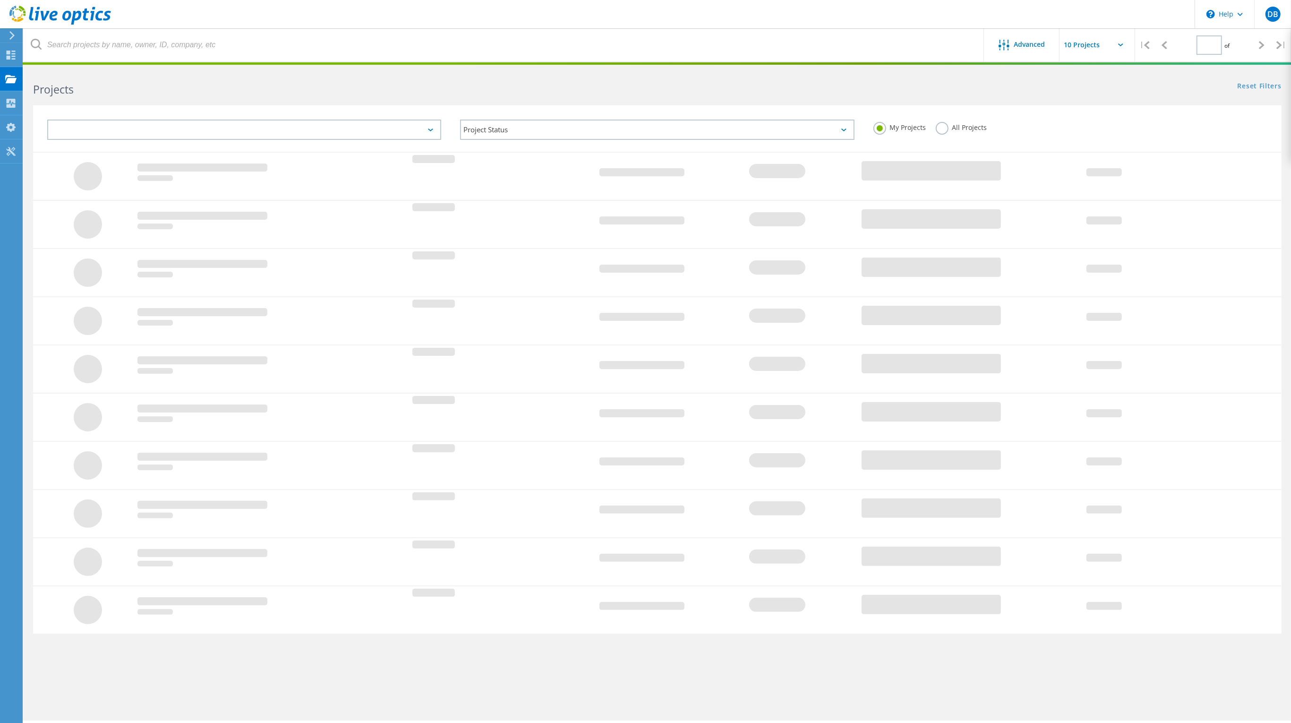
type input "1"
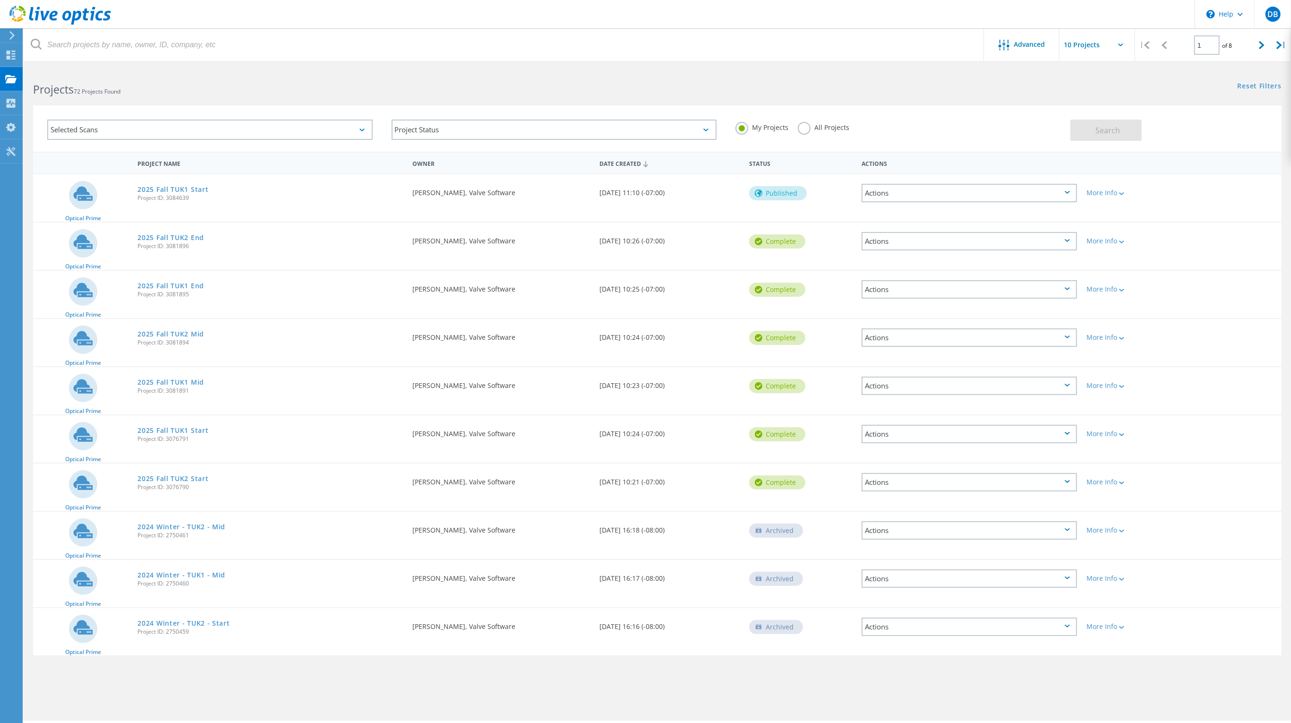
click at [899, 193] on div "Actions" at bounding box center [969, 193] width 215 height 18
click at [1121, 190] on div at bounding box center [1120, 193] width 7 height 6
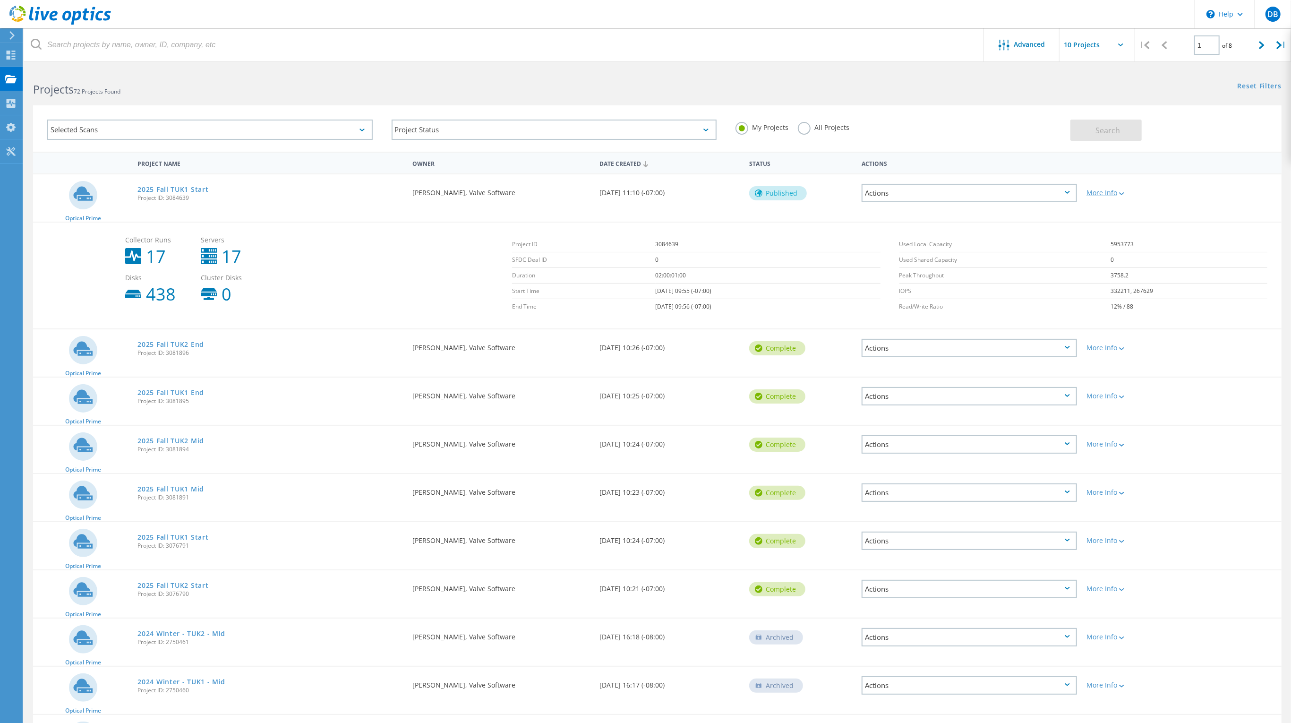
click at [1121, 190] on div at bounding box center [1120, 193] width 7 height 6
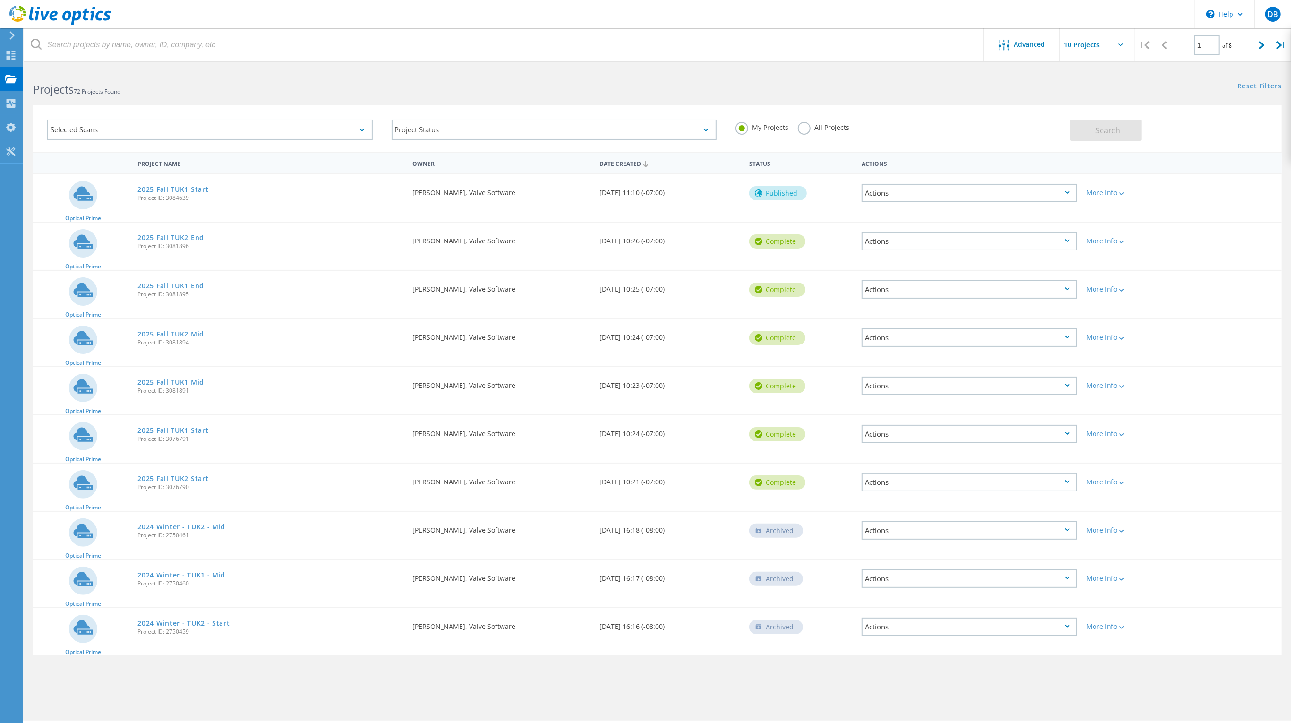
click at [779, 192] on div "Published" at bounding box center [778, 193] width 58 height 14
click at [162, 428] on link "2025 Fall TUK1 Start" at bounding box center [172, 430] width 71 height 7
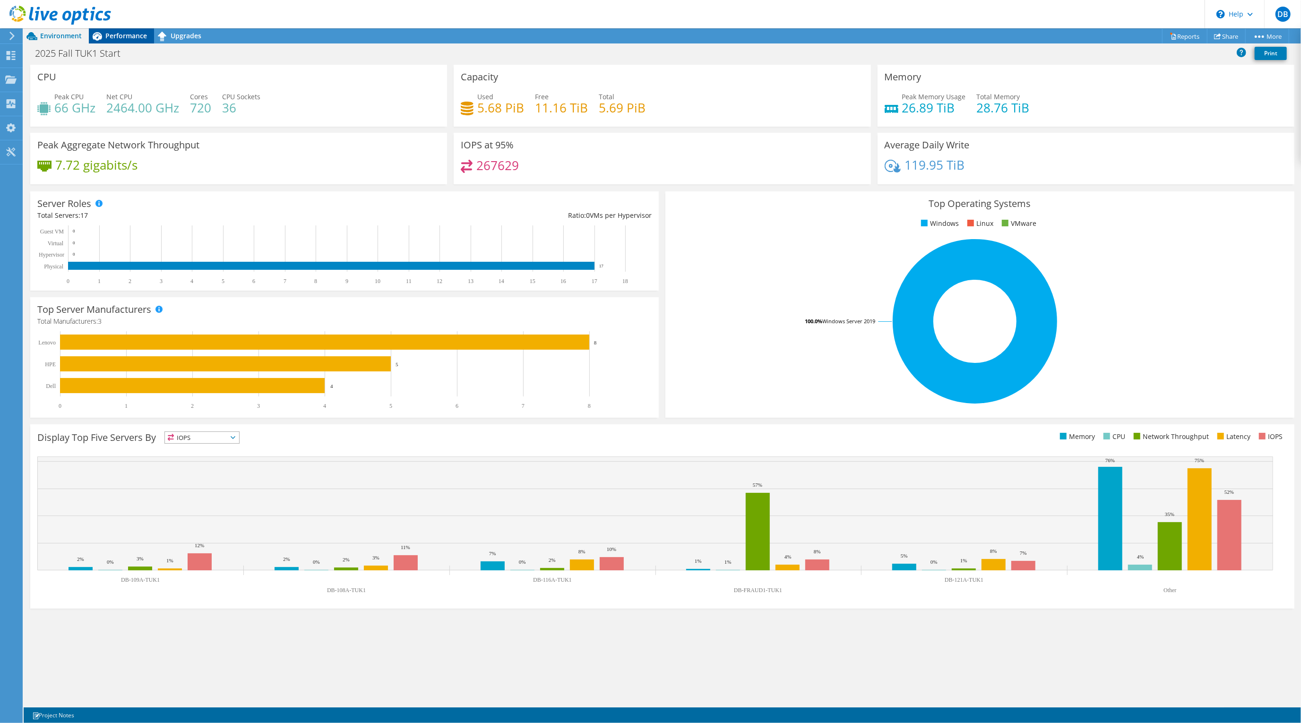
click at [108, 34] on span "Performance" at bounding box center [126, 35] width 42 height 9
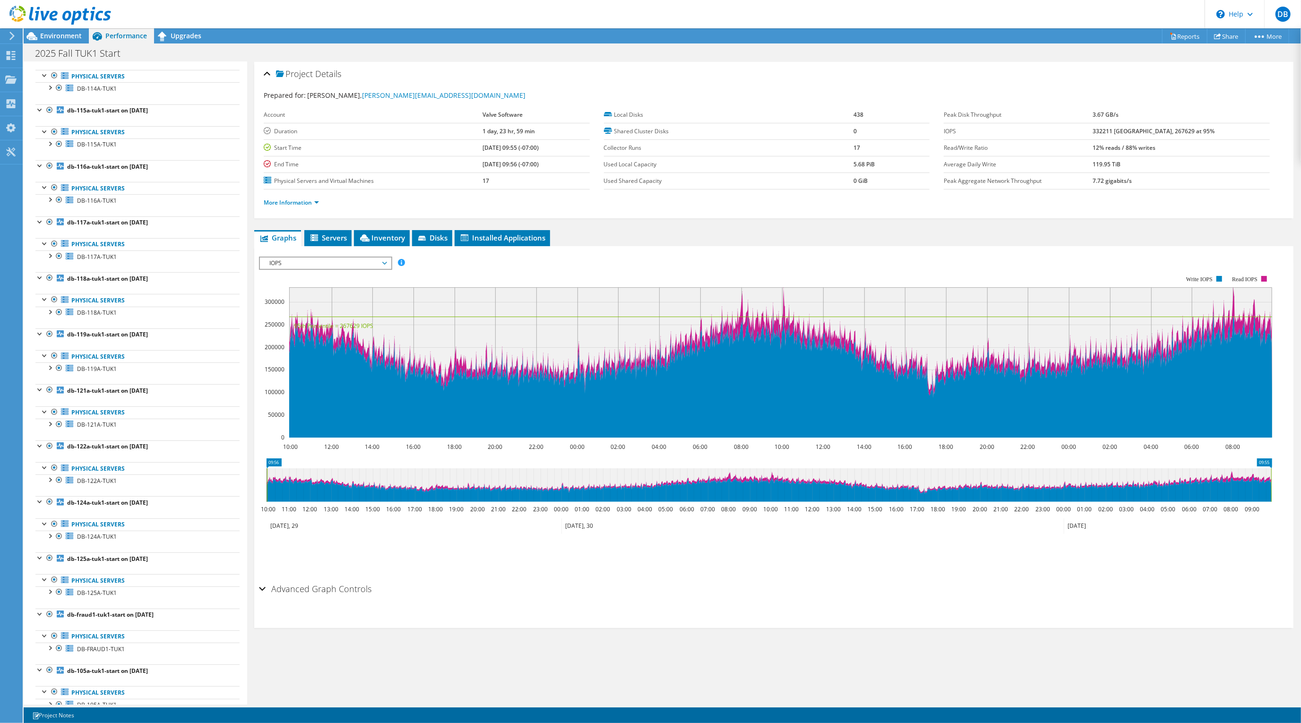
scroll to position [363, 0]
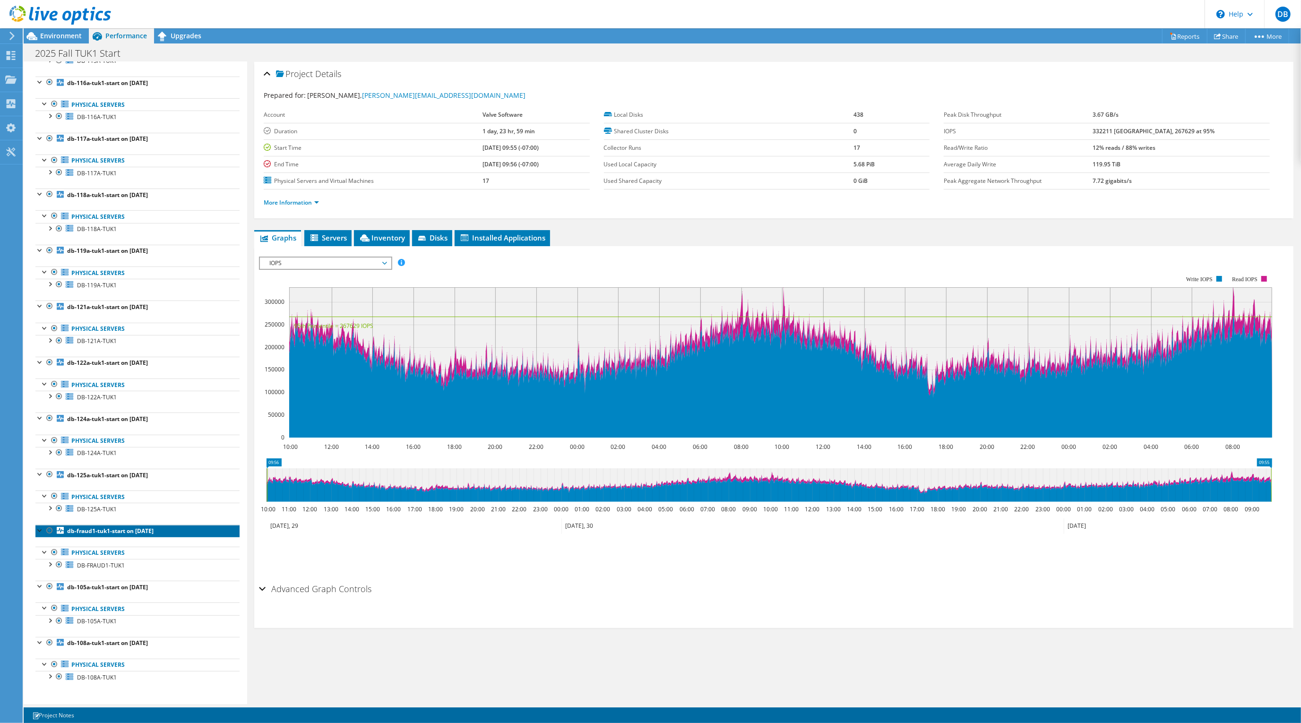
click at [90, 529] on b "db-fraud1-tuk1-start on 10/1/2025" at bounding box center [110, 531] width 86 height 8
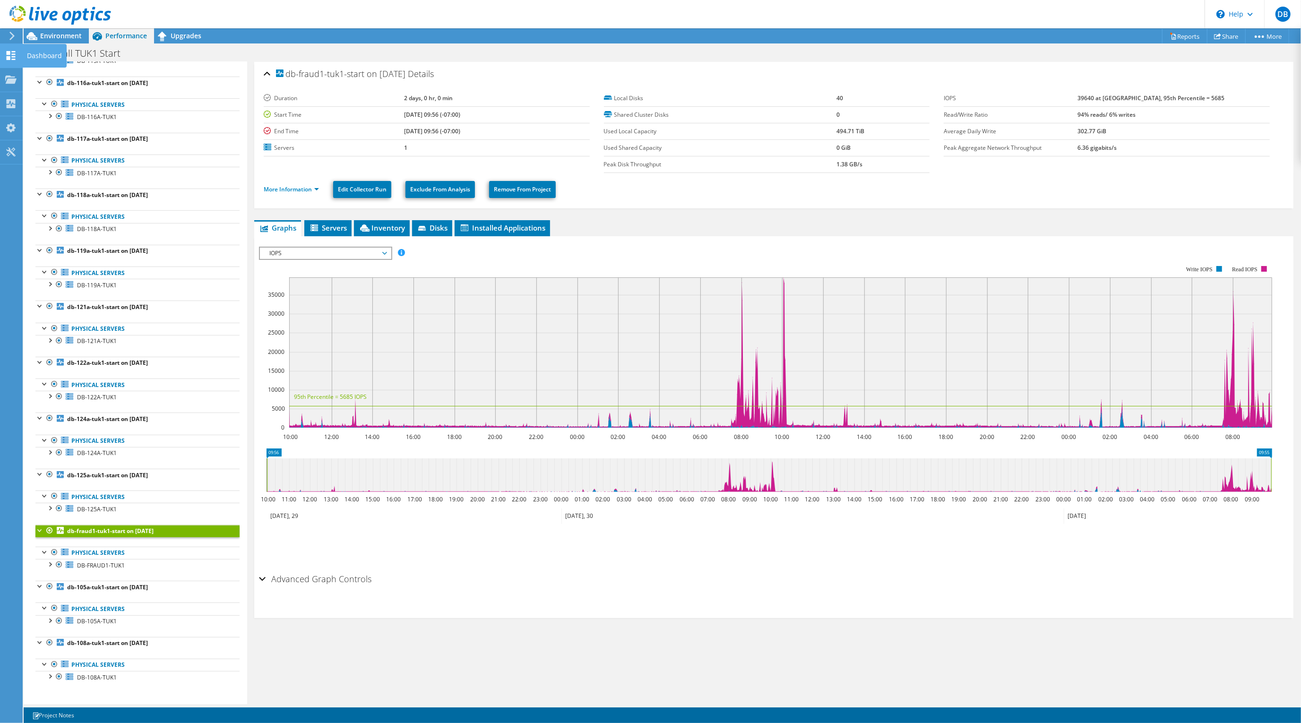
click at [7, 51] on icon at bounding box center [10, 55] width 11 height 9
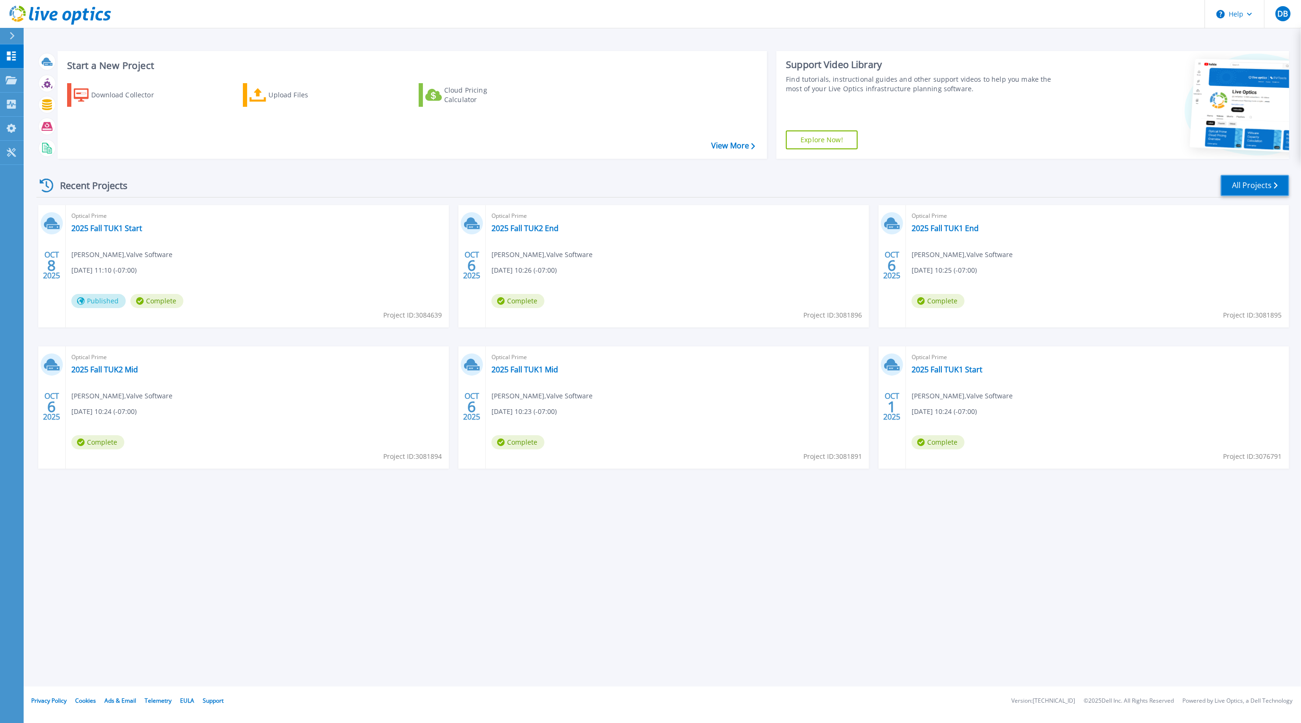
click at [1258, 188] on link "All Projects" at bounding box center [1254, 185] width 68 height 21
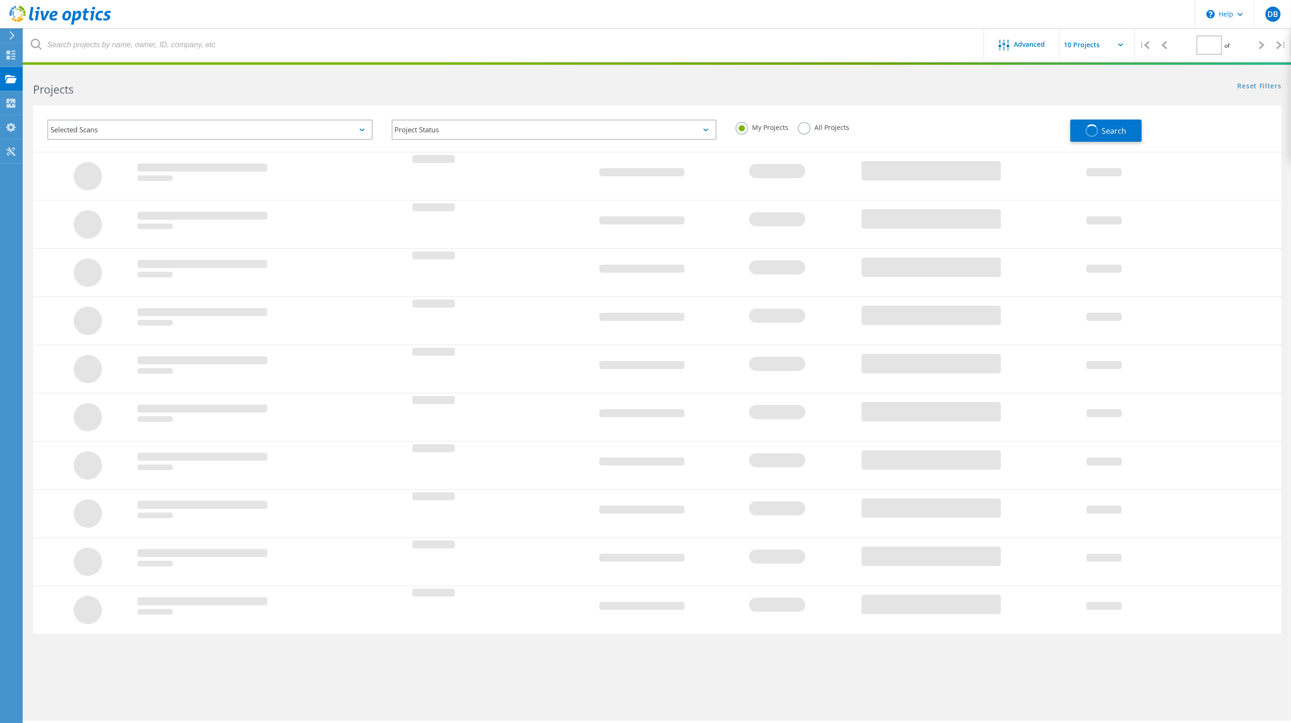
type input "1"
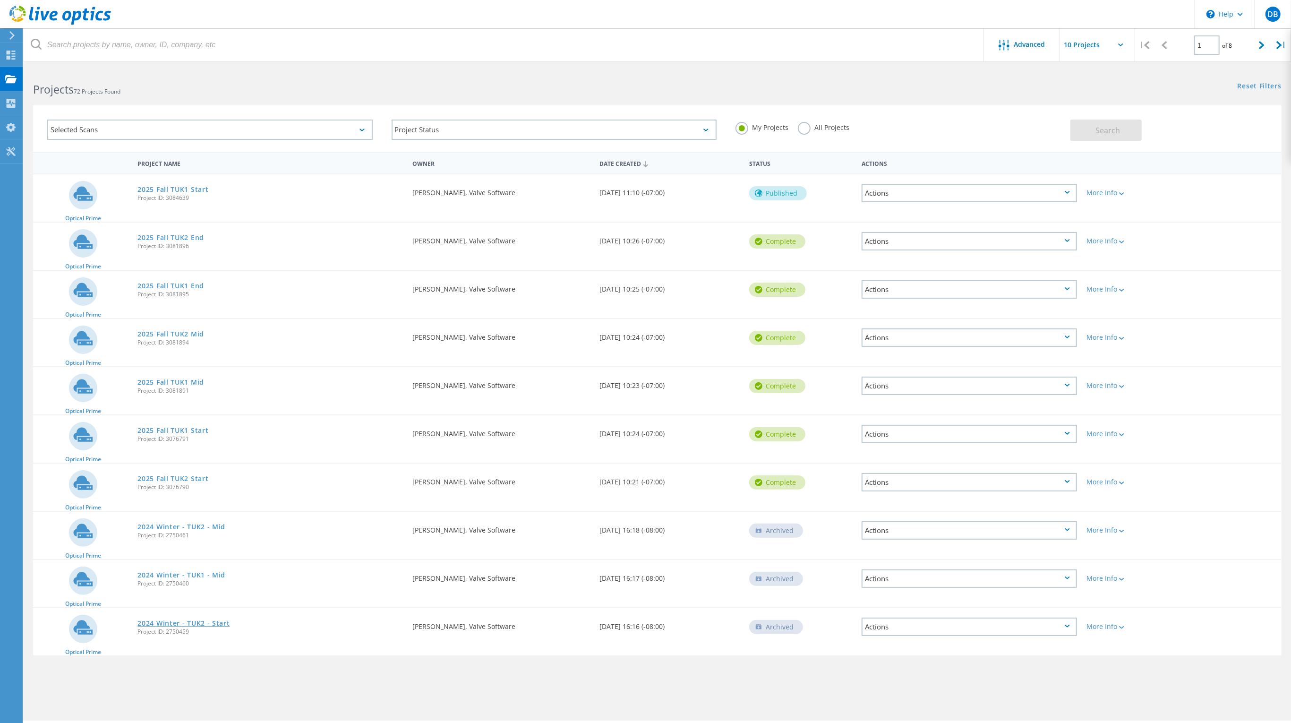
scroll to position [26, 0]
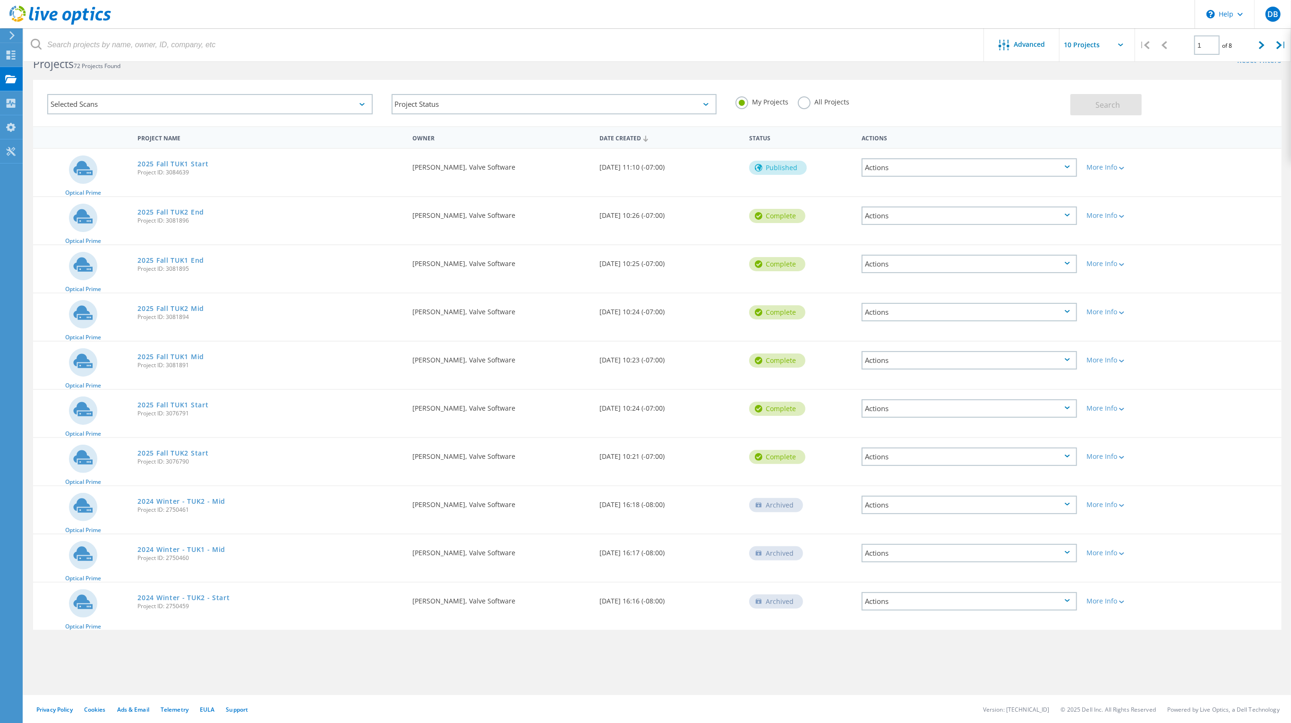
click at [1117, 44] on input "text" at bounding box center [1107, 44] width 94 height 33
click at [1095, 112] on div "Show 40 Projects" at bounding box center [1107, 117] width 94 height 16
type input "Show 40 Projects"
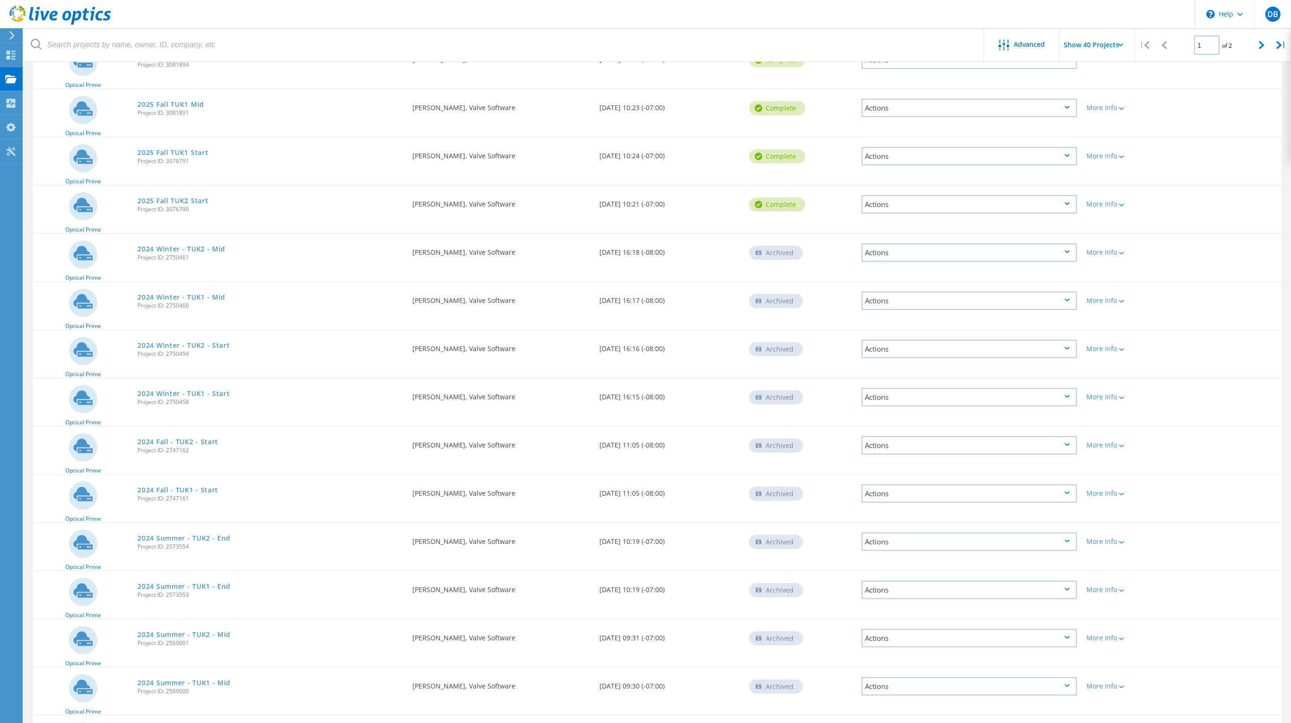
scroll to position [214, 0]
